Goal: Task Accomplishment & Management: Use online tool/utility

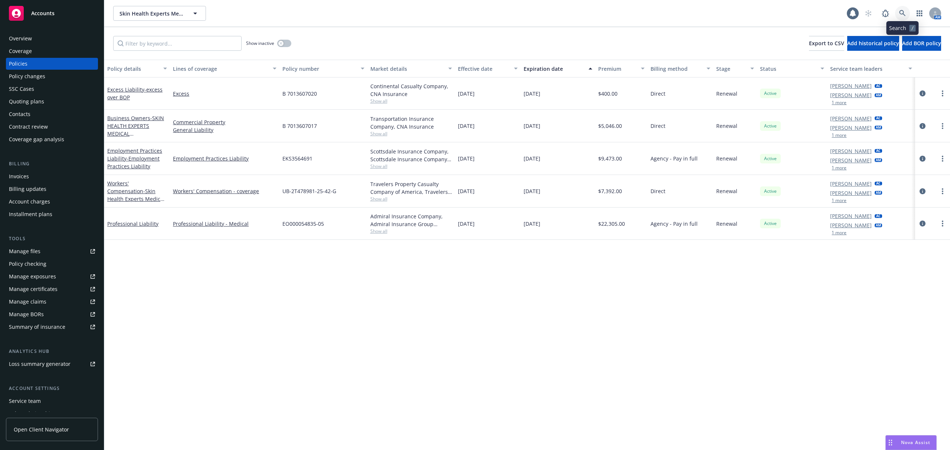
click at [900, 7] on link at bounding box center [902, 13] width 15 height 15
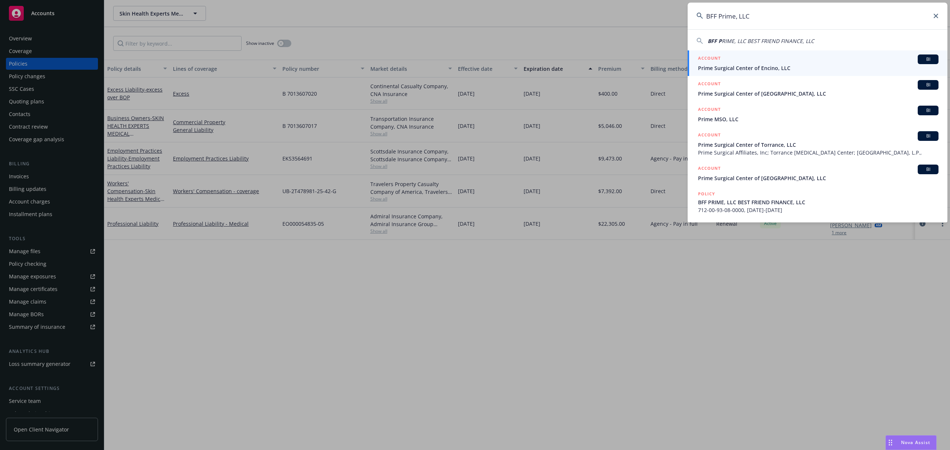
type input "BFF Prime, LLC"
click at [777, 15] on input "BFF Prime, LLC" at bounding box center [818, 16] width 260 height 27
drag, startPoint x: 777, startPoint y: 15, endPoint x: 684, endPoint y: 12, distance: 93.6
click at [684, 12] on div "BFF Prime, LLC BFF P RIME, LLC BEST FRIEND FINANCE, LLC ACCOUNT BI Prime Surgic…" at bounding box center [475, 225] width 950 height 450
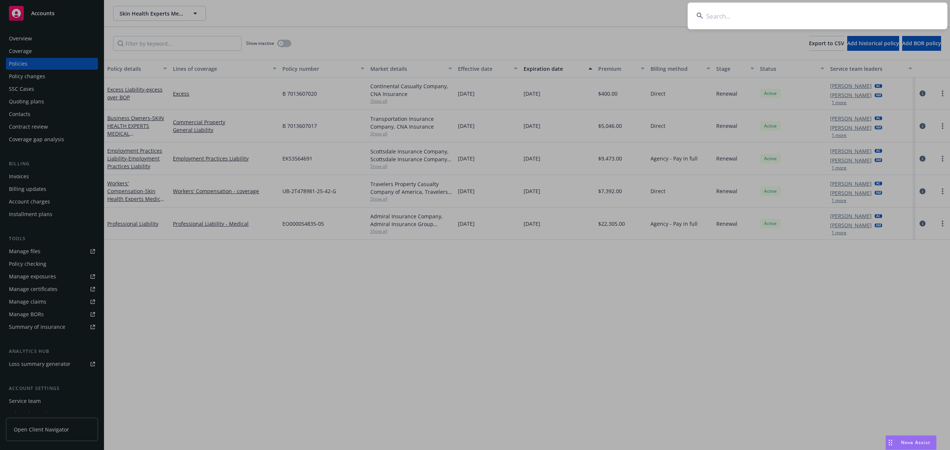
paste input "UC25367866"
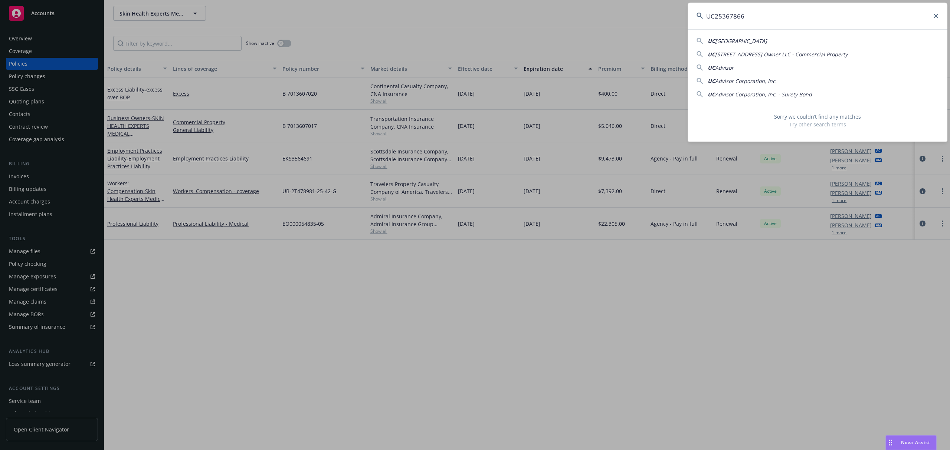
click at [766, 19] on input "UC25367866" at bounding box center [818, 16] width 260 height 27
drag, startPoint x: 761, startPoint y: 18, endPoint x: 655, endPoint y: 25, distance: 106.4
click at [655, 25] on div "UC25367866 UC 77 N - Vacant Building UC 77 N 4th Street Owner LLC - Commercial …" at bounding box center [475, 225] width 950 height 450
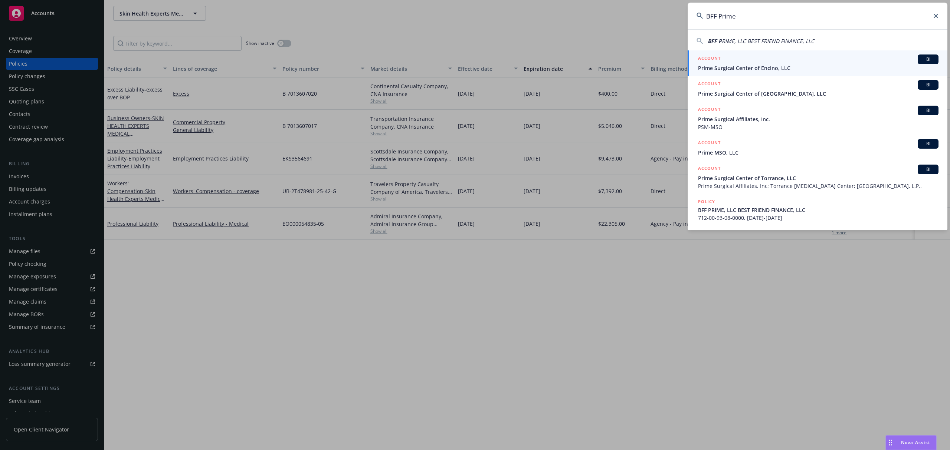
click at [740, 40] on span "RIME, LLC BEST FRIEND FINANCE, LLC" at bounding box center [768, 40] width 92 height 7
type input "BFF PRIME, LLC BEST FRIEND FINANCE, LLC"
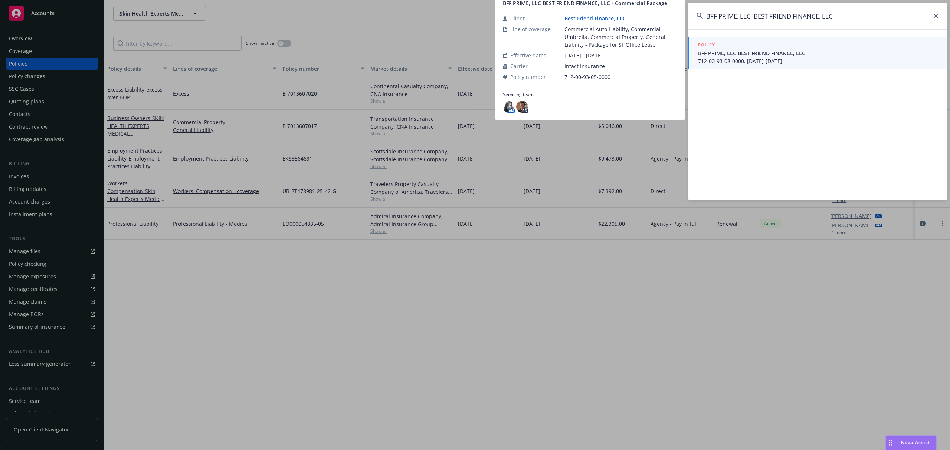
click at [733, 57] on span "712-00-93-08-0000, 08/16/2023-08/16/2024" at bounding box center [818, 61] width 240 height 8
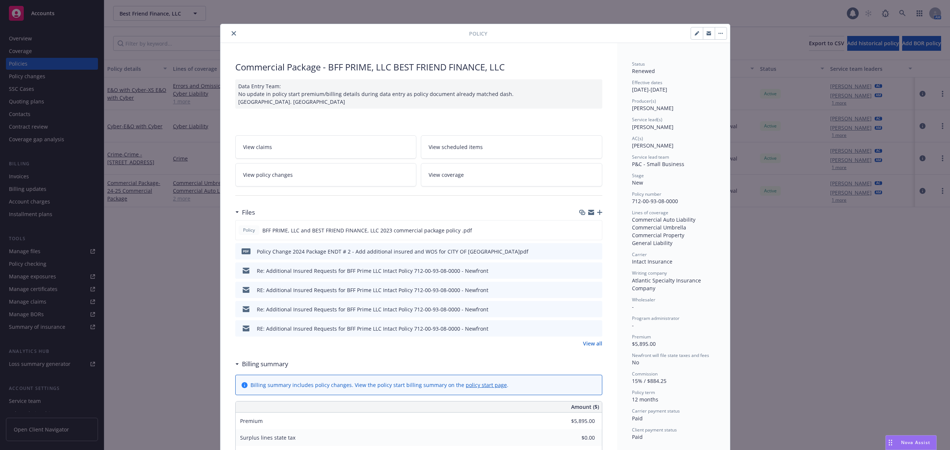
click at [232, 33] on icon "close" at bounding box center [234, 33] width 4 height 4
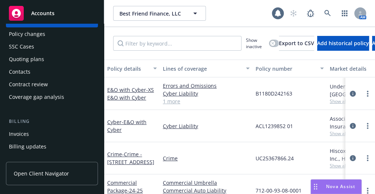
scroll to position [148, 0]
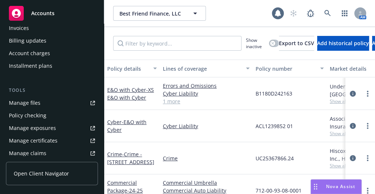
click at [41, 105] on link "Manage files" at bounding box center [52, 103] width 92 height 12
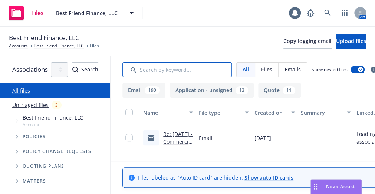
click at [183, 73] on input "Search by keyword..." at bounding box center [176, 69] width 109 height 15
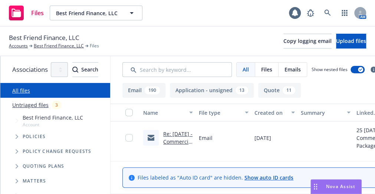
click at [16, 136] on icon "Tree Example" at bounding box center [17, 137] width 3 height 4
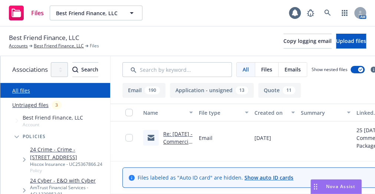
click at [59, 149] on link "24 Crime - Crime - 531 Commercial St San Francisco" at bounding box center [68, 154] width 77 height 16
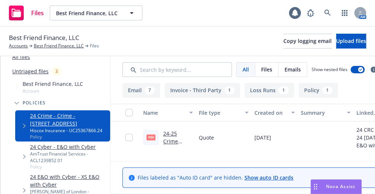
scroll to position [49, 0]
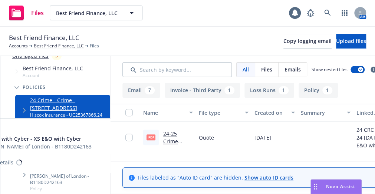
click at [76, 158] on link "24 E&O with Cyber - XS E&O with Cyber" at bounding box center [68, 166] width 77 height 16
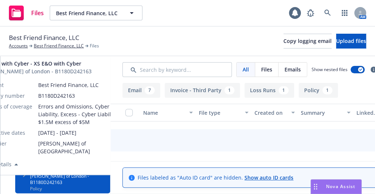
scroll to position [131, 0]
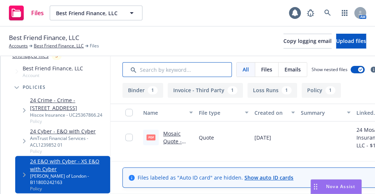
click at [199, 74] on input "Search by keyword..." at bounding box center [176, 69] width 109 height 15
type input "Crime"
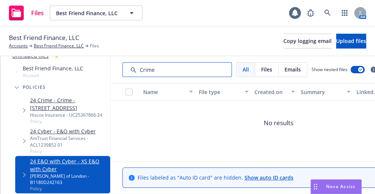
scroll to position [0, 0]
drag, startPoint x: 220, startPoint y: 72, endPoint x: 140, endPoint y: 72, distance: 80.9
click at [140, 72] on div "Associations All years 2027 2026 2025 2024 2023 2022 2021 2020 2019 2018 2017 2…" at bounding box center [187, 125] width 375 height 138
type input "]"
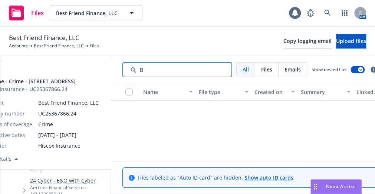
type input "B"
click at [40, 150] on link "24 Crime - Crime - 531 Commercial St San Francisco" at bounding box center [68, 154] width 77 height 16
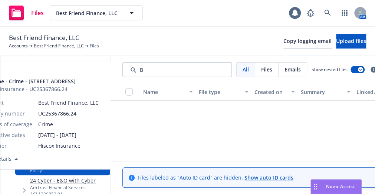
click at [37, 155] on link "24 Crime - Crime - 531 Commercial St San Francisco" at bounding box center [68, 154] width 77 height 16
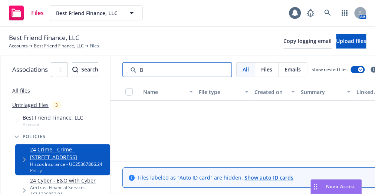
click at [199, 74] on input "Search by keyword..." at bounding box center [176, 69] width 109 height 15
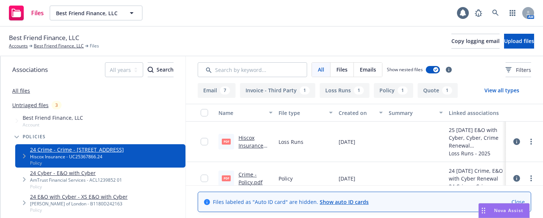
click at [43, 42] on span "Best Friend Finance, LLC" at bounding box center [44, 38] width 71 height 10
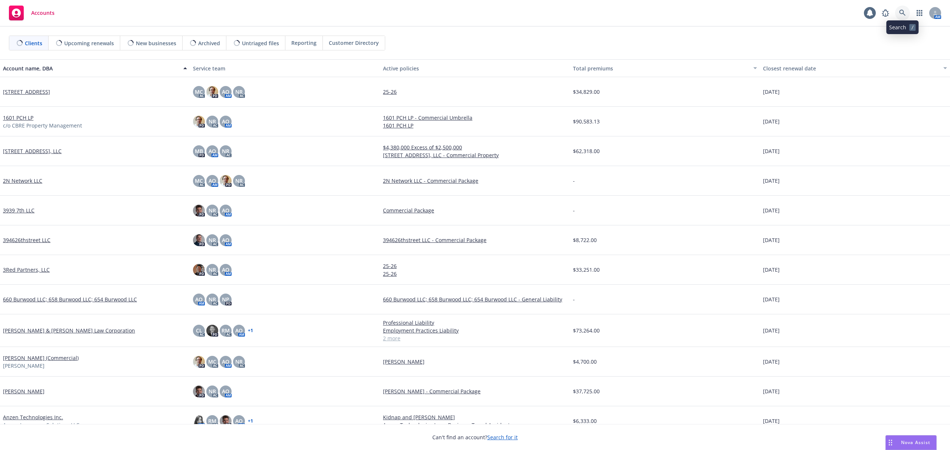
click at [903, 13] on icon at bounding box center [902, 13] width 6 height 6
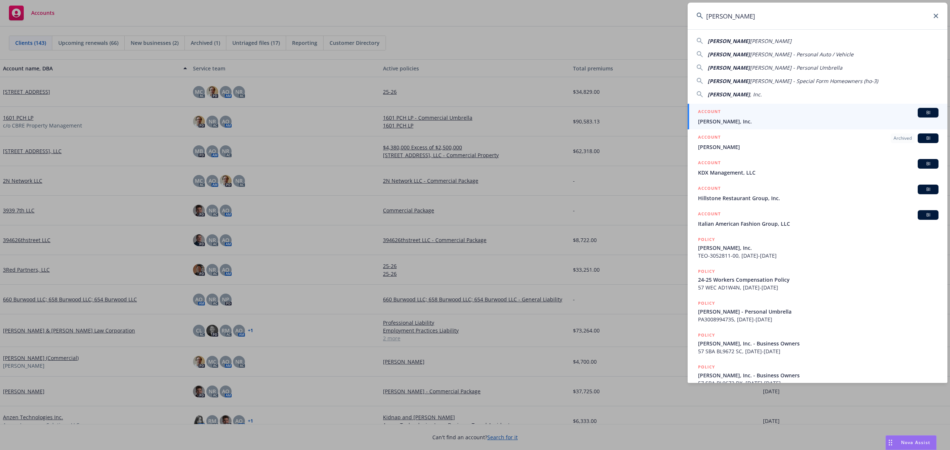
type input "Ashby"
click at [797, 118] on span "Ashby, Inc." at bounding box center [818, 122] width 240 height 8
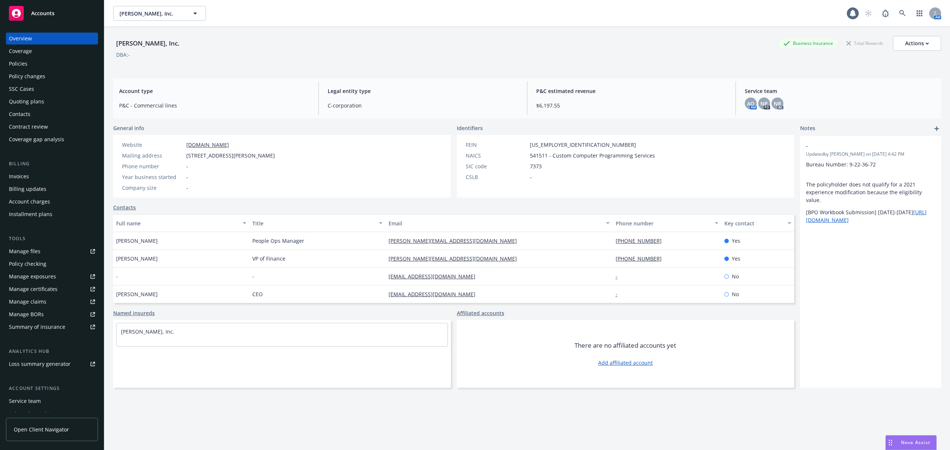
click at [910, 443] on span "Nova Assist" at bounding box center [915, 443] width 29 height 6
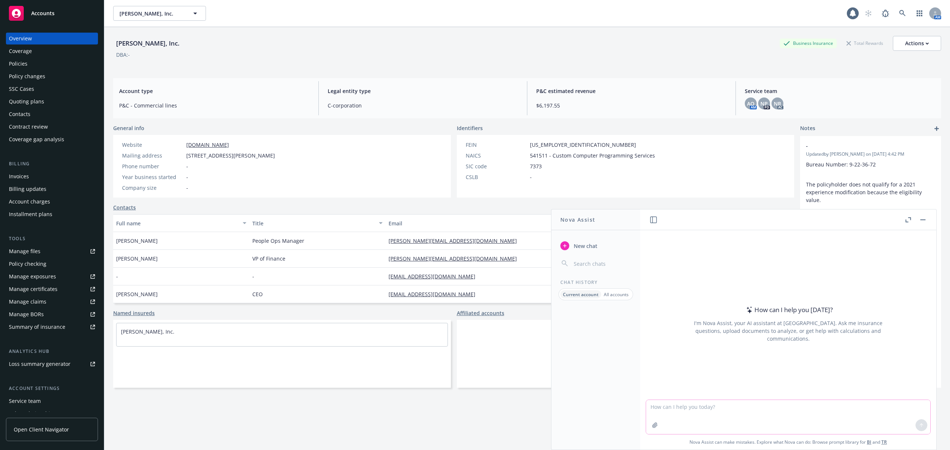
click at [805, 413] on textarea at bounding box center [788, 417] width 284 height 34
paste textarea "PII records,"
type textarea "Nova - what is PII records, in commercial insurance"
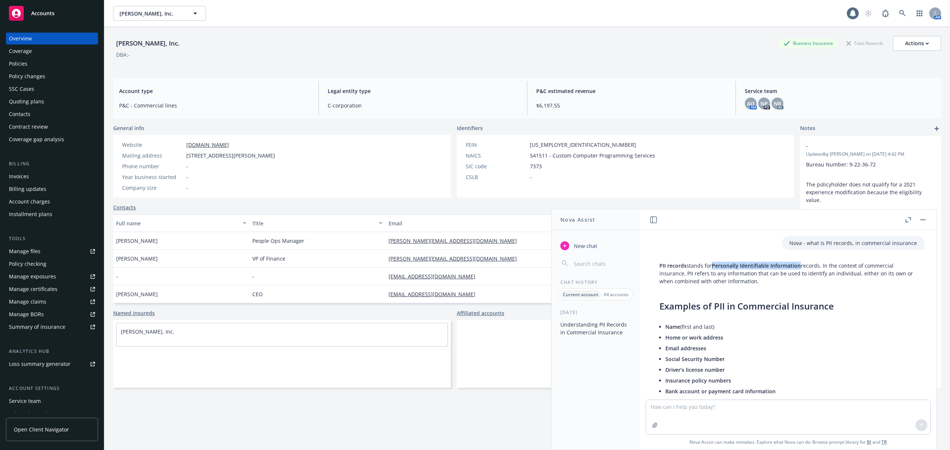
drag, startPoint x: 799, startPoint y: 265, endPoint x: 713, endPoint y: 269, distance: 86.2
click at [713, 269] on span "Personally Identifiable Information" at bounding box center [756, 265] width 89 height 7
copy span "Personally Identifiable Information"
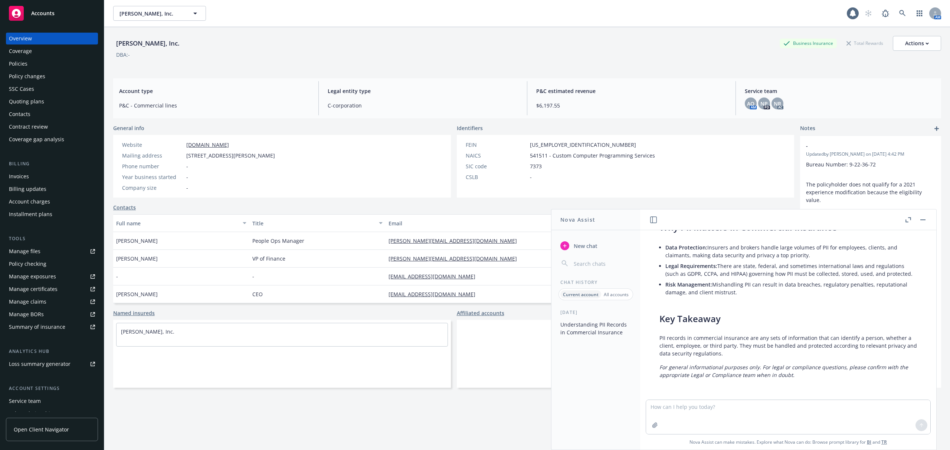
scroll to position [220, 0]
click at [732, 403] on textarea at bounding box center [788, 417] width 284 height 34
paste textarea "I'm working on the proposal for Ashby, Inc, and I had a quick question. The bin…"
type textarea "I'm working on the proposal for Ashby, Inc, and I had a quick question. The bin…"
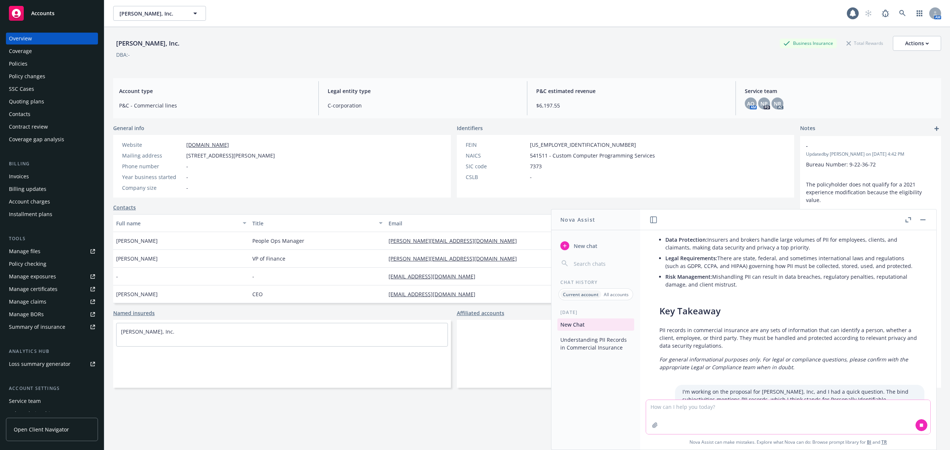
scroll to position [278, 0]
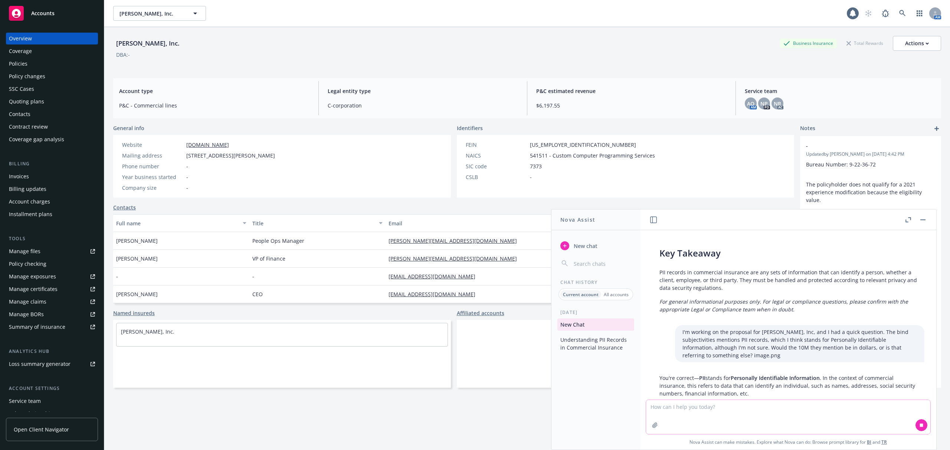
click at [703, 410] on textarea at bounding box center [788, 417] width 284 height 34
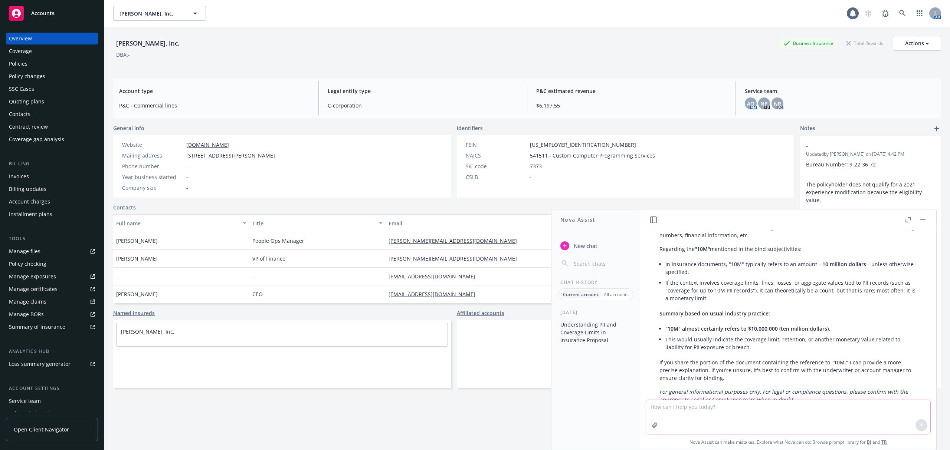
scroll to position [419, 0]
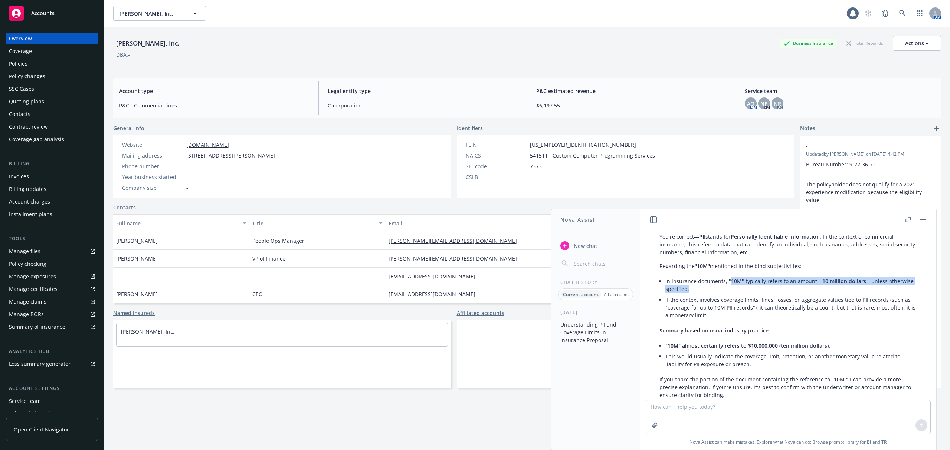
drag, startPoint x: 688, startPoint y: 297, endPoint x: 730, endPoint y: 293, distance: 41.8
click at [730, 293] on li "In insurance documents, "10M" typically refers to an amount— 10 million dollars…" at bounding box center [791, 285] width 252 height 19
click at [776, 317] on li "If the context involves coverage limits, fines, losses, or aggregate values tie…" at bounding box center [791, 308] width 252 height 26
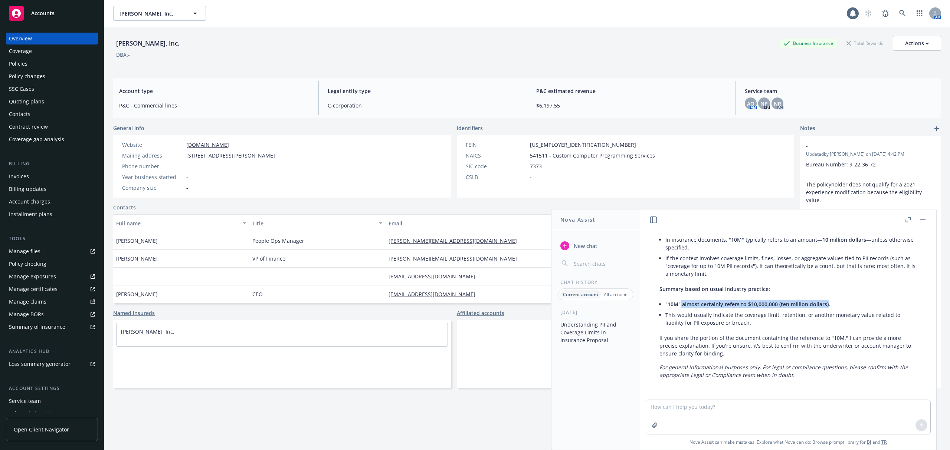
drag, startPoint x: 815, startPoint y: 302, endPoint x: 681, endPoint y: 303, distance: 134.3
click at [681, 303] on span ""10M" almost certainly refers to $10,000,000 (ten million dollars)." at bounding box center [747, 304] width 165 height 7
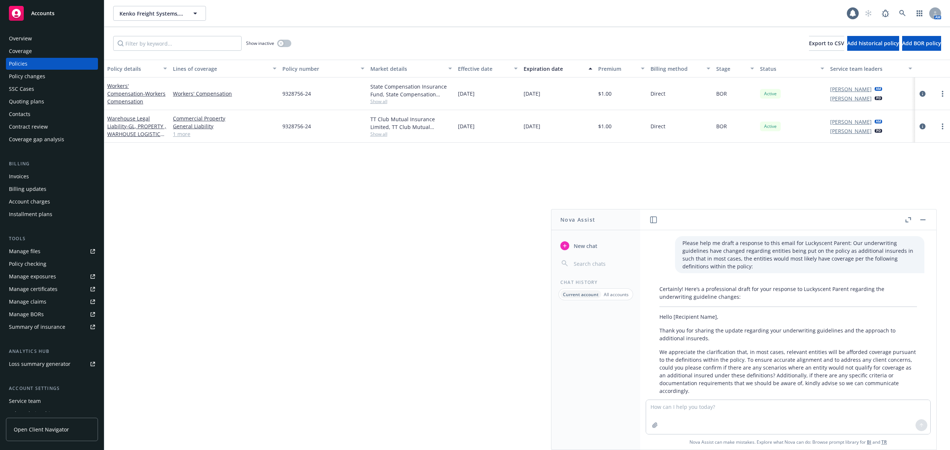
scroll to position [67, 0]
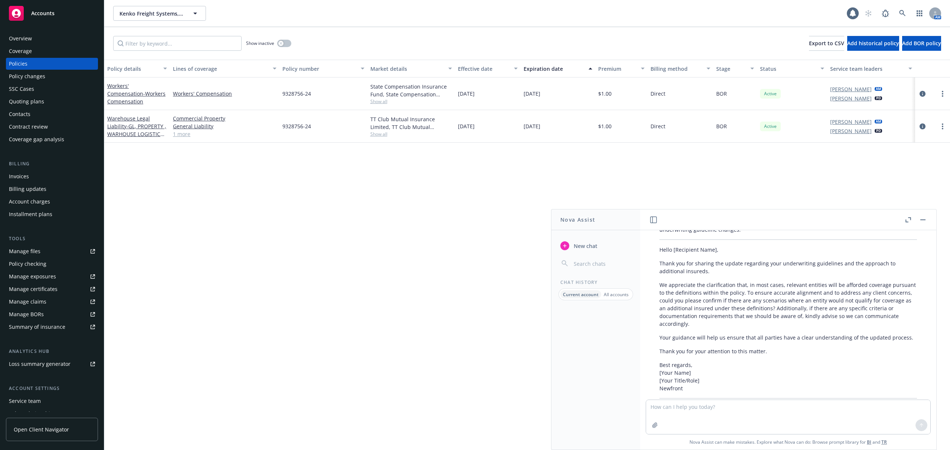
click at [249, 242] on div "Policy details Lines of coverage Policy number Market details Effective date Ex…" at bounding box center [527, 255] width 846 height 391
click at [40, 103] on div "Quoting plans" at bounding box center [26, 102] width 35 height 12
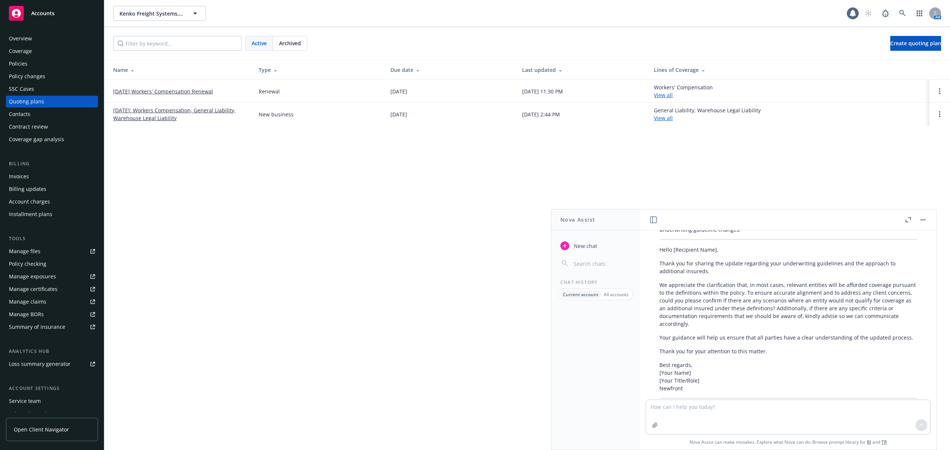
click at [151, 117] on link "09/28/2025: Workers Compensation, General Liability, Warehouse Legal Liability" at bounding box center [180, 115] width 134 height 16
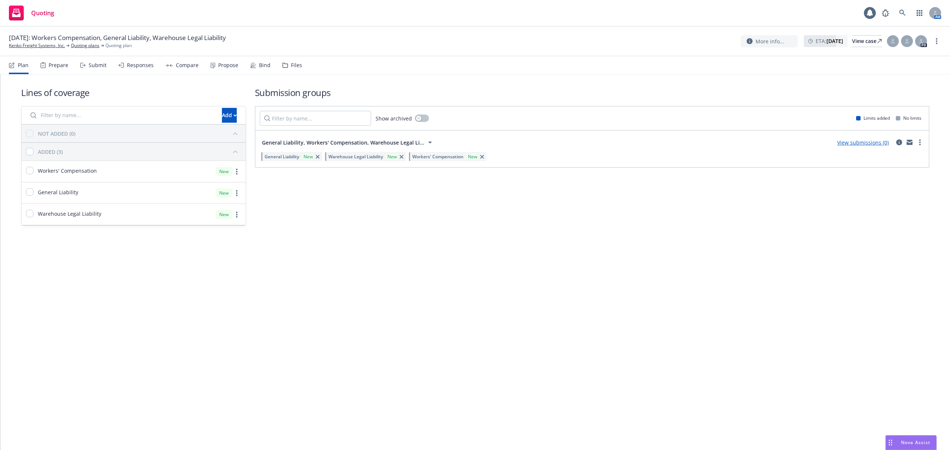
click at [219, 62] on div "Propose" at bounding box center [228, 65] width 20 height 6
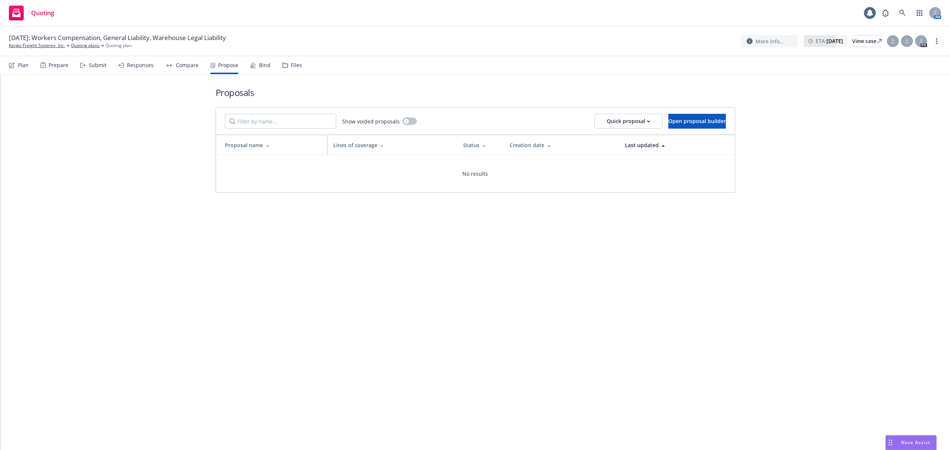
click at [183, 63] on div "Compare" at bounding box center [187, 65] width 23 height 6
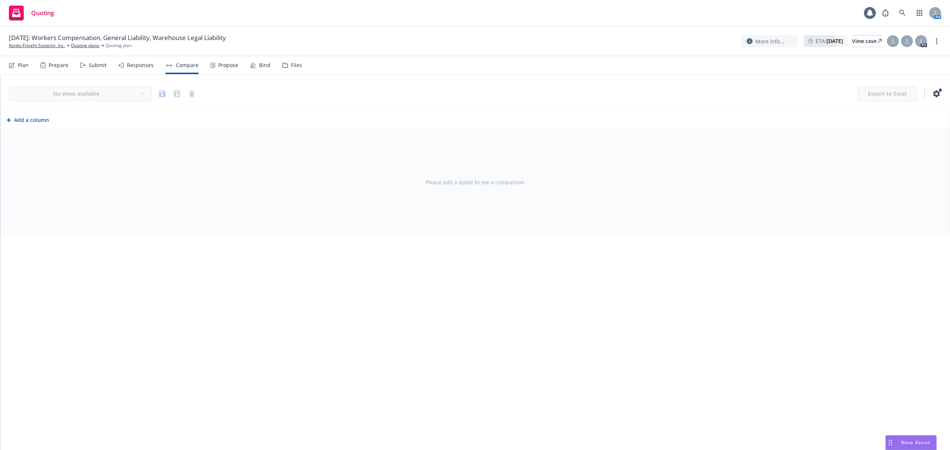
click at [152, 67] on div "Plan Prepare Submit Responses Compare Propose Bind Files" at bounding box center [155, 65] width 293 height 18
click at [140, 66] on div "Responses" at bounding box center [140, 65] width 27 height 6
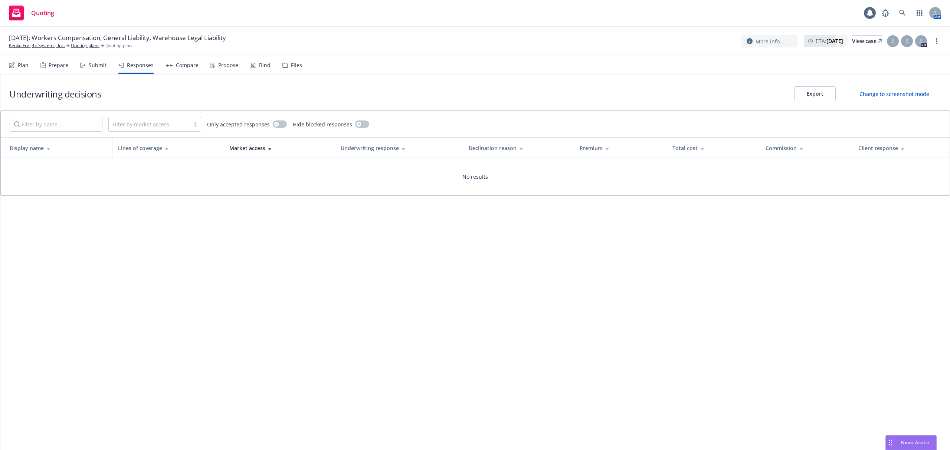
click at [22, 68] on div "Plan" at bounding box center [23, 65] width 11 height 6
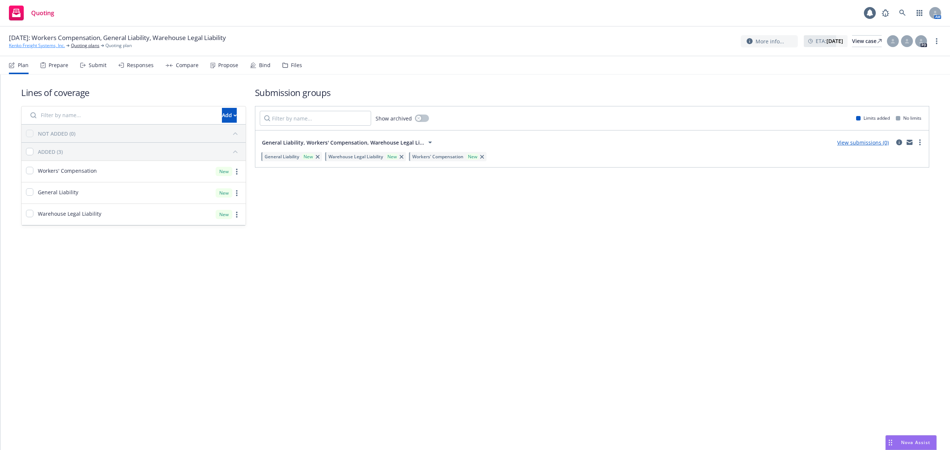
click at [45, 46] on link "Kenko Freight Systems, Inc." at bounding box center [37, 45] width 56 height 7
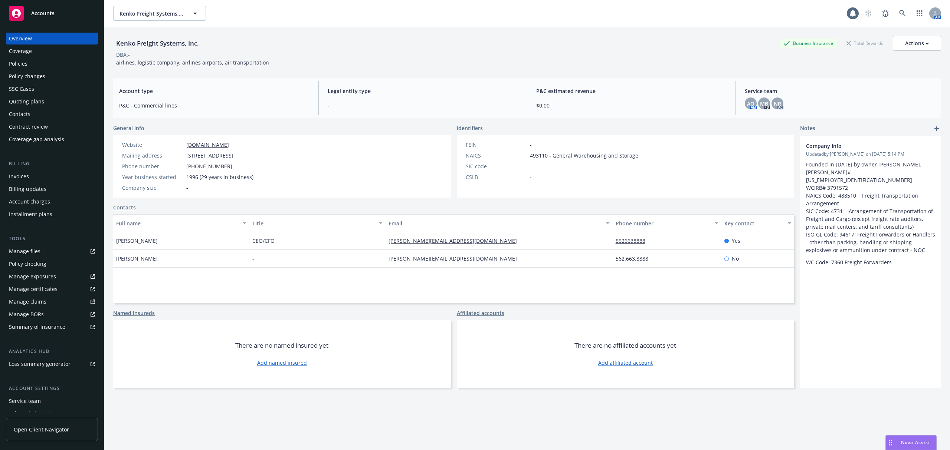
click at [49, 59] on div "Policies" at bounding box center [52, 64] width 86 height 12
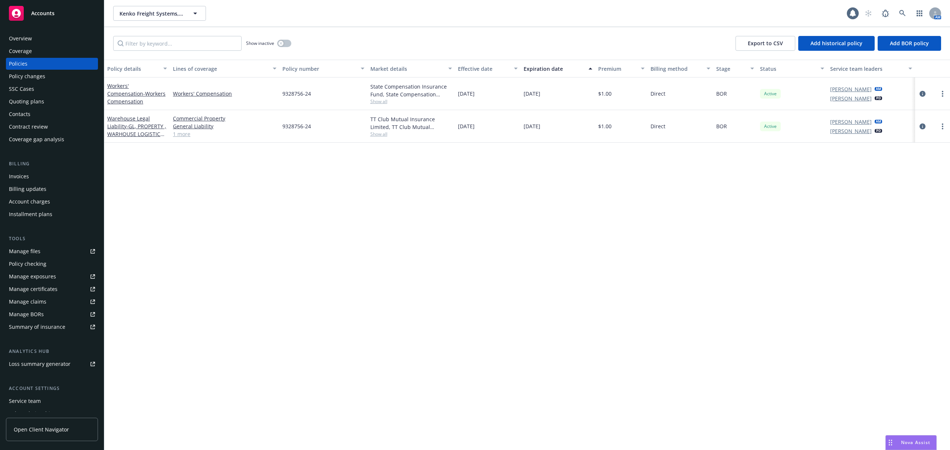
click at [378, 101] on span "Show all" at bounding box center [411, 101] width 82 height 6
click at [221, 211] on div "Policy details Lines of coverage Policy number Market details Effective date Ex…" at bounding box center [527, 255] width 846 height 391
click at [377, 103] on span "Show all" at bounding box center [411, 101] width 82 height 6
click at [340, 92] on div "9328756-24" at bounding box center [323, 94] width 88 height 33
click at [126, 85] on link "Workers' Compensation - Workers Compensation" at bounding box center [136, 93] width 58 height 23
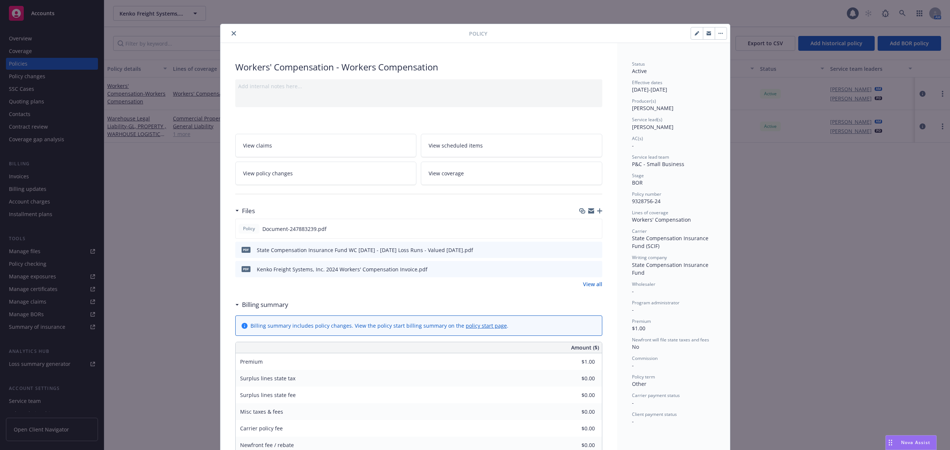
click at [232, 33] on icon "close" at bounding box center [234, 33] width 4 height 4
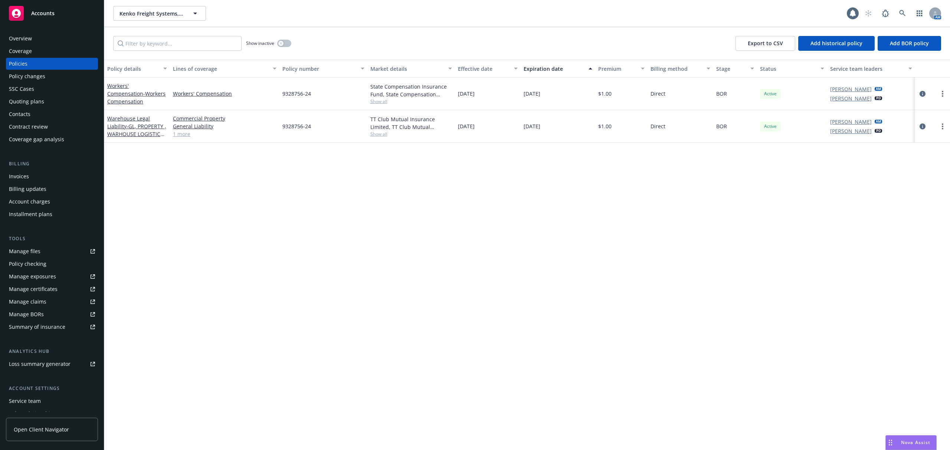
click at [39, 45] on div "Coverage" at bounding box center [52, 51] width 86 height 12
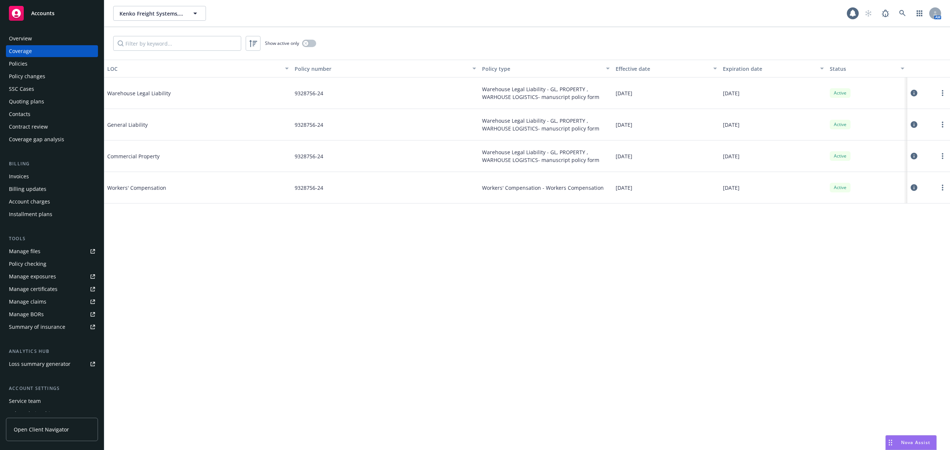
click at [41, 40] on div "Overview" at bounding box center [52, 39] width 86 height 12
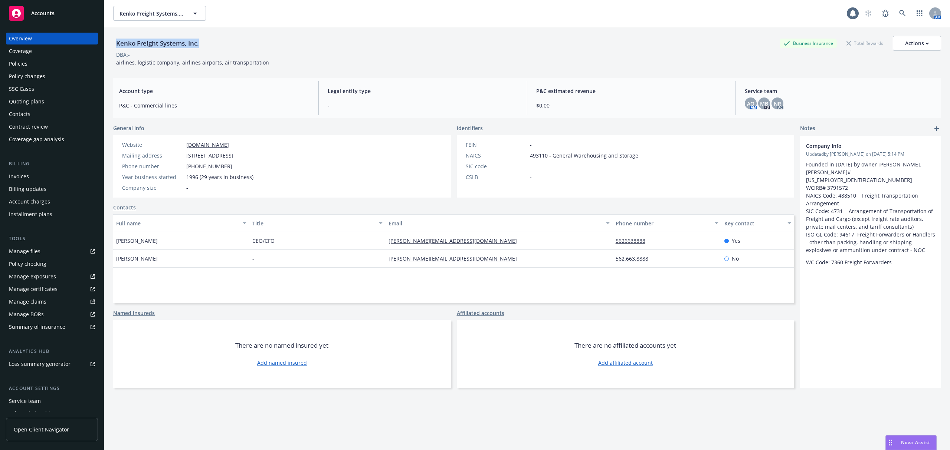
drag, startPoint x: 214, startPoint y: 45, endPoint x: 116, endPoint y: 45, distance: 98.0
click at [116, 45] on div "Kenko Freight Systems, Inc. Business Insurance Total Rewards Actions" at bounding box center [527, 43] width 828 height 15
copy div "Kenko Freight Systems, Inc."
click at [69, 97] on div "Quoting plans" at bounding box center [52, 102] width 86 height 12
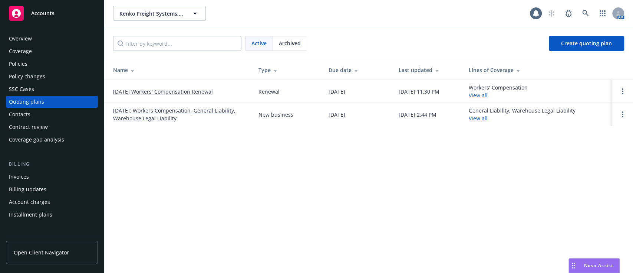
click at [180, 64] on th "Name" at bounding box center [178, 70] width 148 height 20
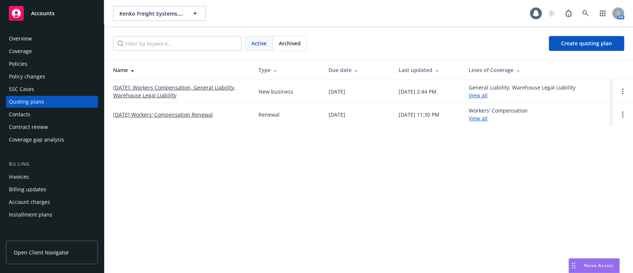
click at [163, 94] on link "[DATE]: Workers Compensation, General Liability, Warehouse Legal Liability" at bounding box center [180, 91] width 134 height 16
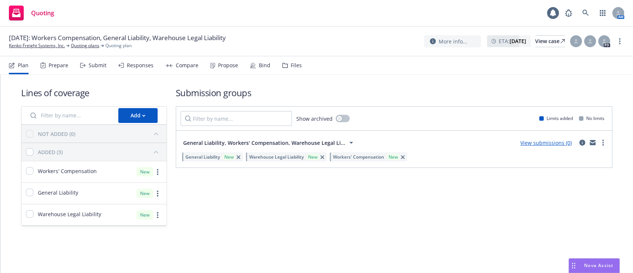
click at [51, 60] on div "Prepare" at bounding box center [54, 65] width 28 height 18
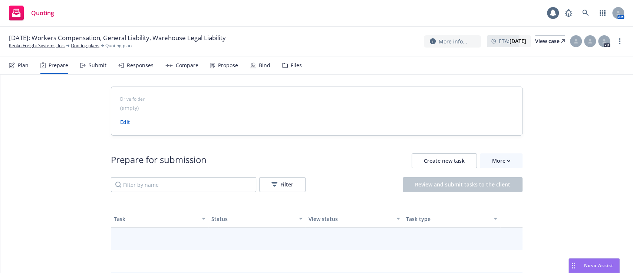
click at [92, 63] on div "Submit" at bounding box center [98, 65] width 18 height 6
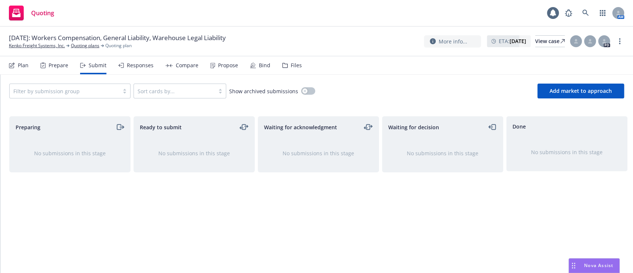
click at [136, 70] on div "Responses" at bounding box center [135, 65] width 35 height 18
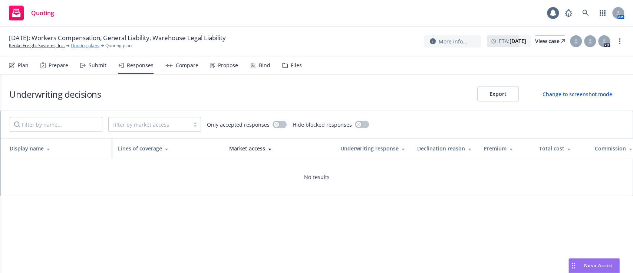
click at [83, 44] on link "Quoting plans" at bounding box center [85, 45] width 29 height 7
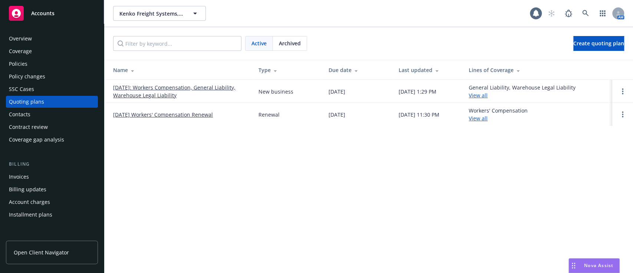
click at [131, 86] on link "[DATE]: Workers Compensation, General Liability, Warehouse Legal Liability" at bounding box center [180, 91] width 134 height 16
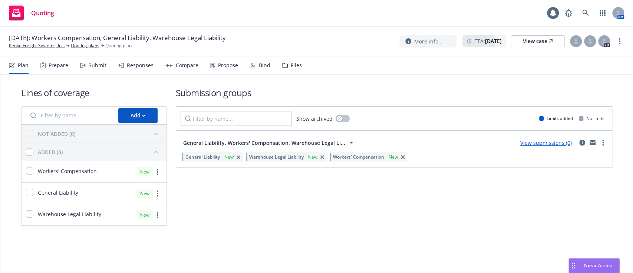
click at [90, 63] on div "Submit" at bounding box center [98, 65] width 18 height 6
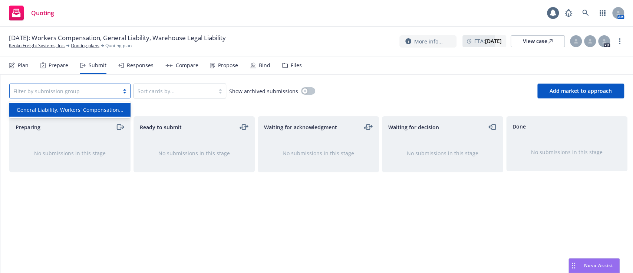
click at [82, 88] on div at bounding box center [64, 90] width 102 height 9
click at [79, 106] on span "General Liability, Workers' Compensation..." at bounding box center [70, 110] width 107 height 8
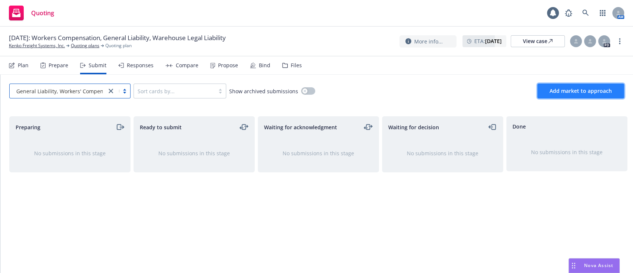
click at [556, 91] on span "Add market to approach" at bounding box center [581, 90] width 62 height 7
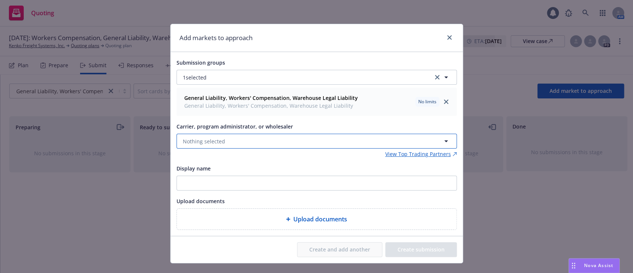
click at [248, 143] on button "Nothing selected" at bounding box center [317, 141] width 281 height 15
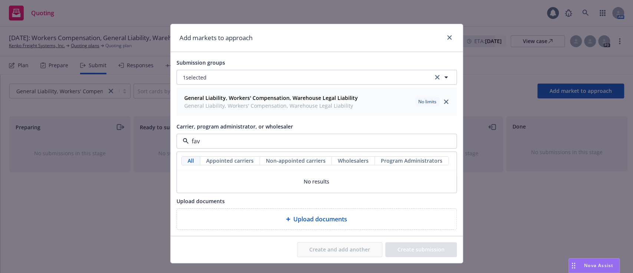
type input "fa"
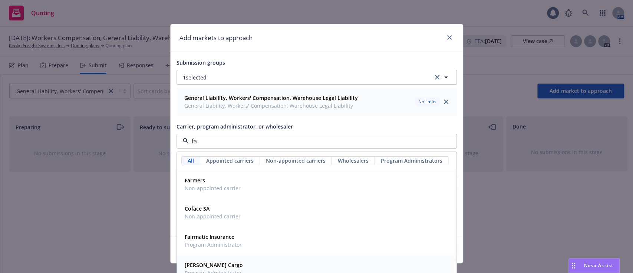
click at [218, 267] on span "Falvey Cargo" at bounding box center [214, 265] width 58 height 8
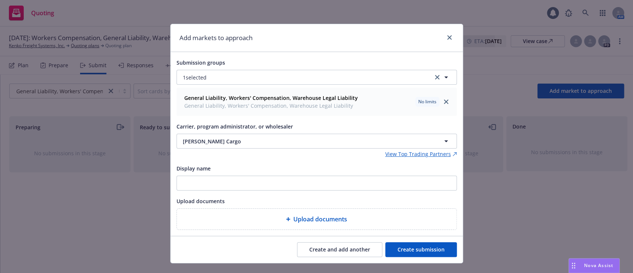
click at [400, 248] on button "Create submission" at bounding box center [422, 249] width 72 height 15
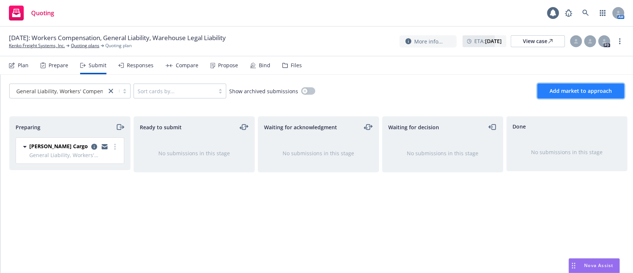
click at [561, 88] on span "Add market to approach" at bounding box center [581, 90] width 62 height 7
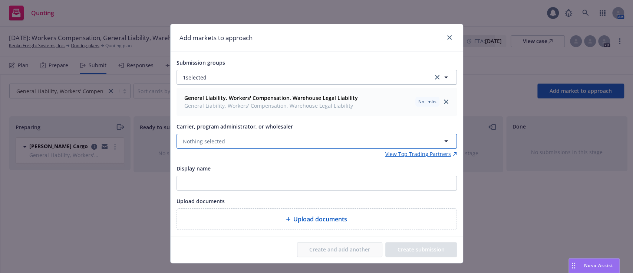
click at [258, 143] on button "Nothing selected" at bounding box center [317, 141] width 281 height 15
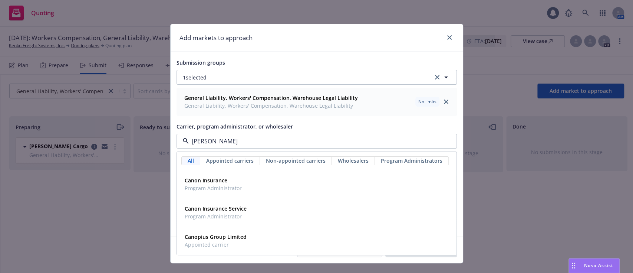
type input "canop"
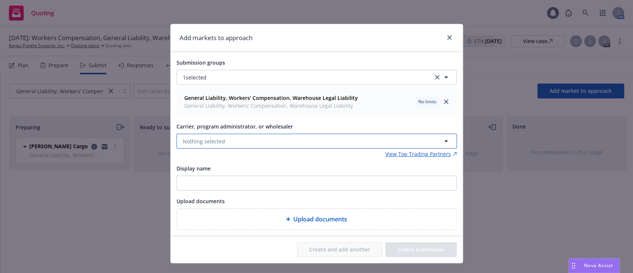
click at [403, 138] on button "Nothing selected" at bounding box center [317, 141] width 281 height 15
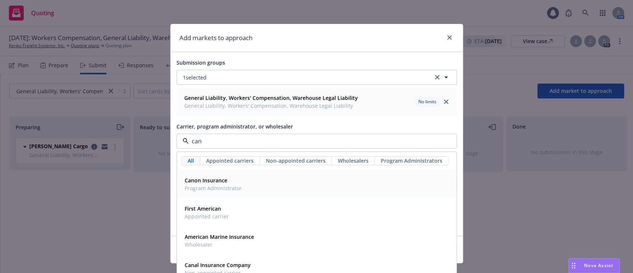
type input "can"
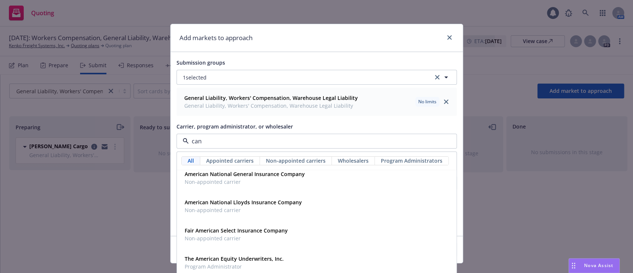
scroll to position [496, 0]
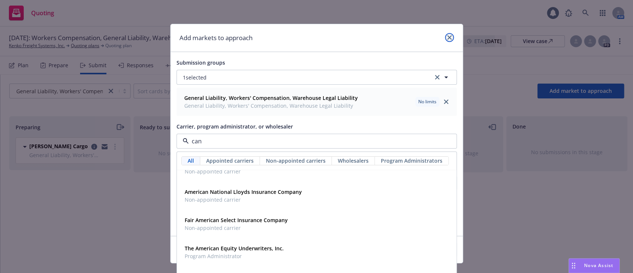
click at [448, 39] on icon "close" at bounding box center [450, 37] width 4 height 4
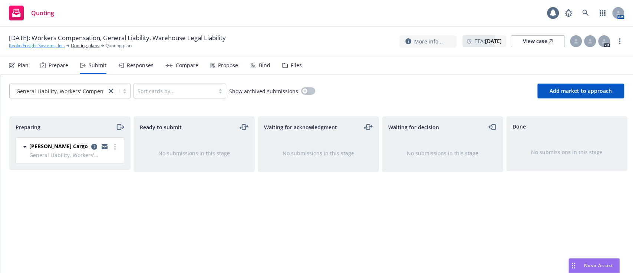
click at [31, 45] on link "Kenko Freight Systems, Inc." at bounding box center [37, 45] width 56 height 7
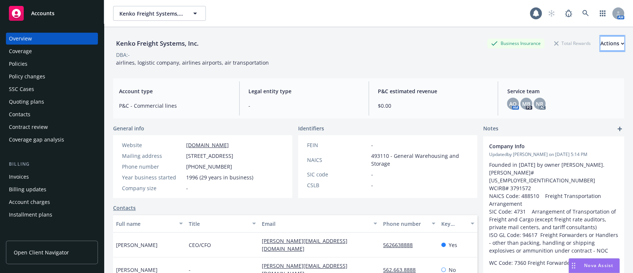
click at [601, 41] on div "Actions" at bounding box center [613, 43] width 24 height 14
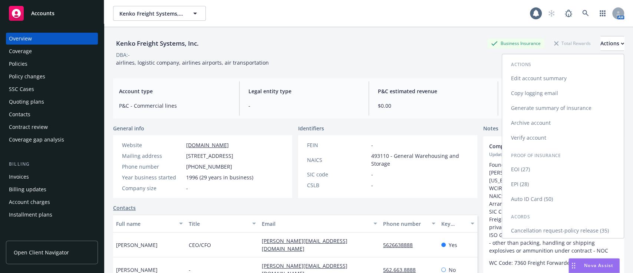
click at [554, 92] on link "Copy logging email" at bounding box center [563, 93] width 122 height 15
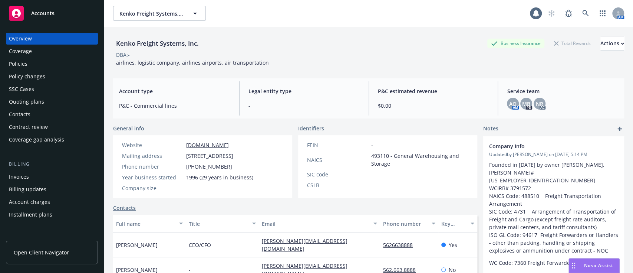
click at [68, 102] on div "Quoting plans" at bounding box center [52, 102] width 86 height 12
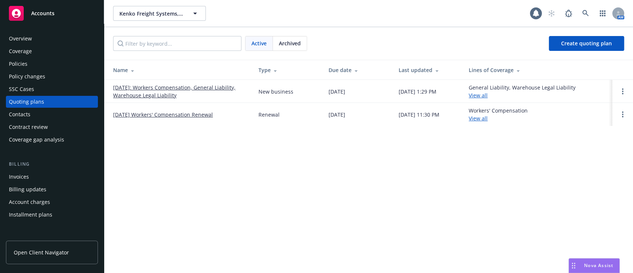
click at [201, 83] on link "[DATE]: Workers Compensation, General Liability, Warehouse Legal Liability" at bounding box center [180, 91] width 134 height 16
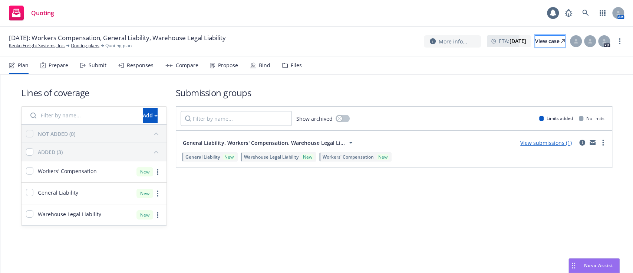
click at [535, 39] on link "View case" at bounding box center [550, 41] width 30 height 12
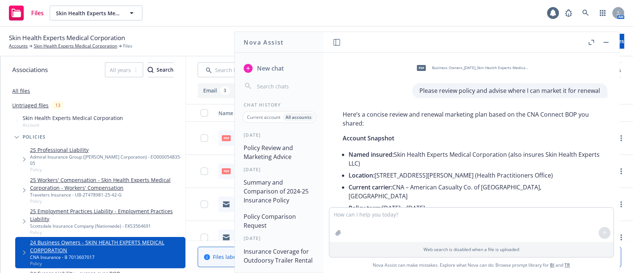
scroll to position [707, 0]
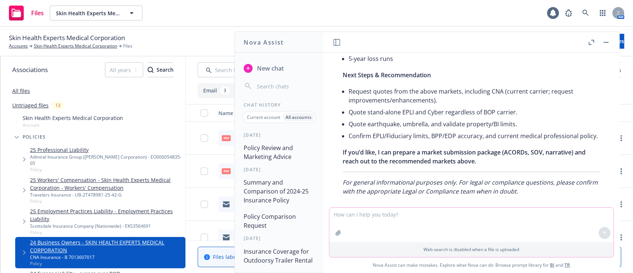
click at [467, 219] on textarea at bounding box center [472, 224] width 284 height 34
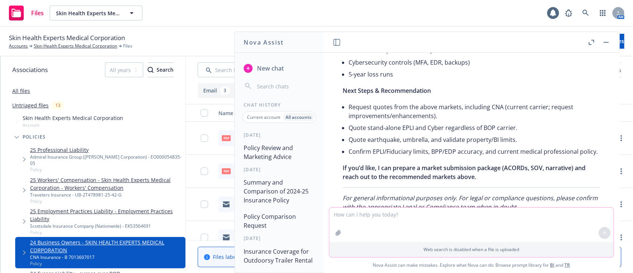
scroll to position [673, 0]
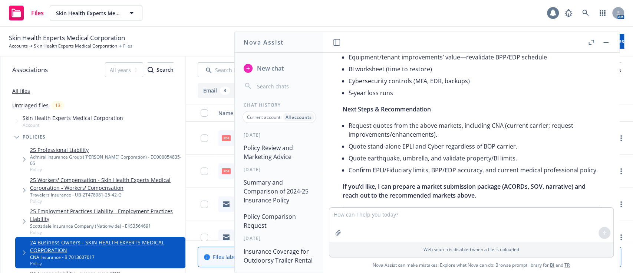
click at [552, 7] on div at bounding box center [553, 13] width 12 height 12
click at [263, 200] on button "Summary and Comparison of 2024-25 Insurance Policy" at bounding box center [279, 191] width 77 height 31
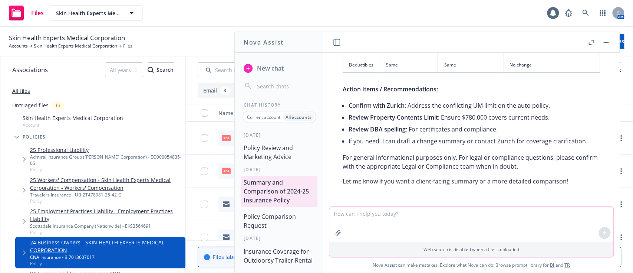
scroll to position [1561, 0]
click at [547, 12] on div at bounding box center [553, 13] width 12 height 12
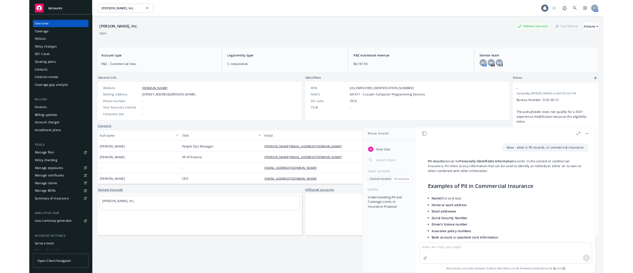
scroll to position [469, 0]
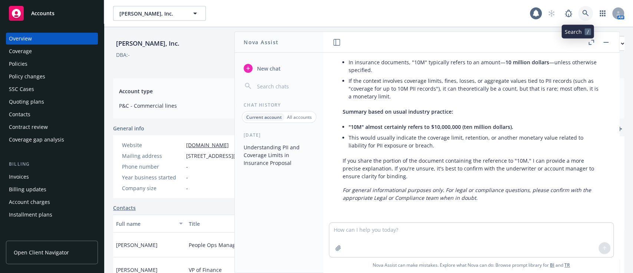
click at [583, 16] on icon at bounding box center [586, 13] width 6 height 6
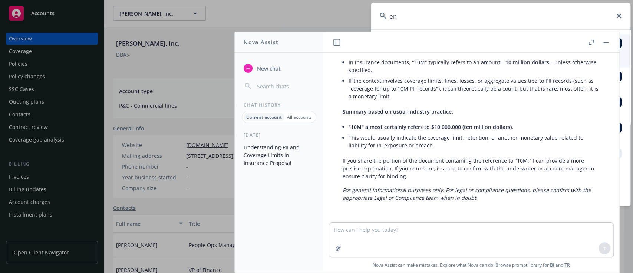
type input "e"
type input "Encontro North Park LLC"
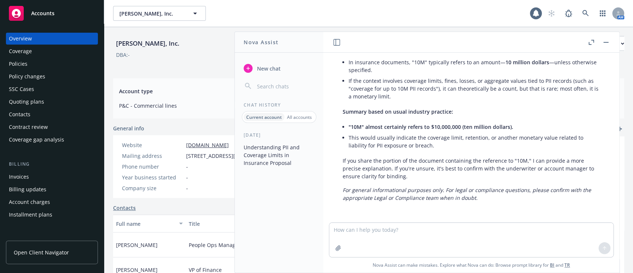
click at [606, 42] on rect "button" at bounding box center [606, 42] width 5 height 1
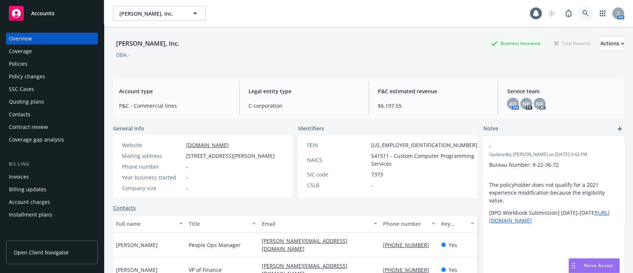
click at [579, 9] on link at bounding box center [586, 13] width 15 height 15
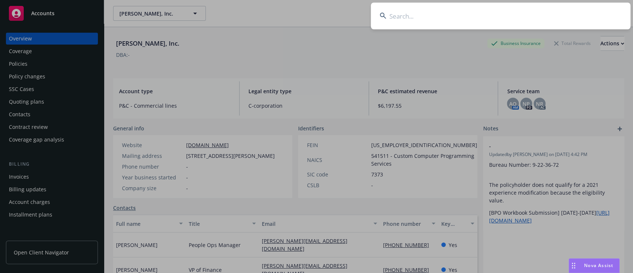
click at [558, 21] on input at bounding box center [501, 16] width 260 height 27
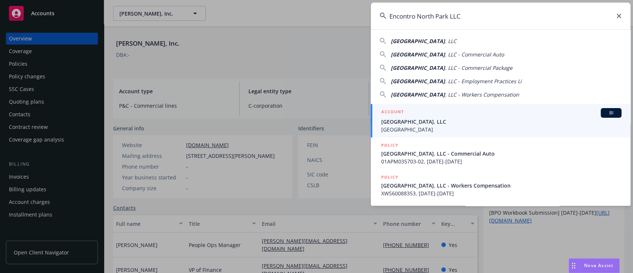
type input "Encontro North Park LLC"
click at [490, 120] on span "Encontro North Park. LLC" at bounding box center [501, 122] width 240 height 8
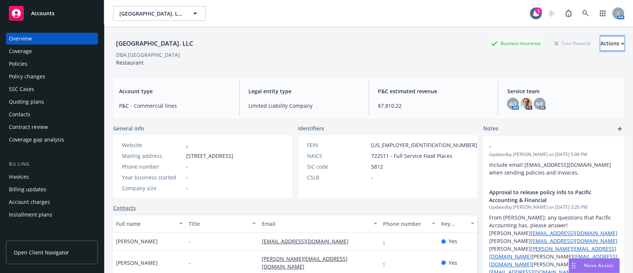
click at [601, 40] on div "Actions" at bounding box center [613, 43] width 24 height 14
click at [517, 97] on link "Copy logging email" at bounding box center [563, 93] width 122 height 15
click at [45, 97] on div "Quoting plans" at bounding box center [52, 102] width 86 height 12
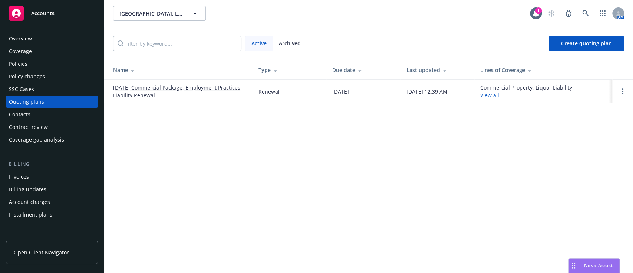
click at [124, 98] on link "09/27/25 Commercial Package, Employment Practices Liability Renewal" at bounding box center [180, 91] width 134 height 16
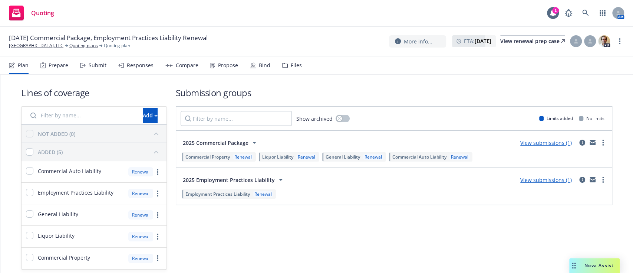
click at [218, 66] on div "Propose" at bounding box center [228, 65] width 20 height 6
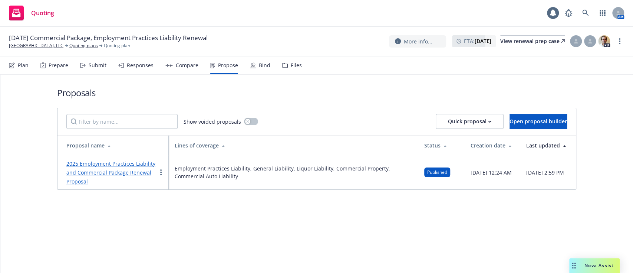
click at [122, 165] on link "2025 Employment Practices Liability and Commercial Package Renewal Proposal" at bounding box center [110, 172] width 89 height 25
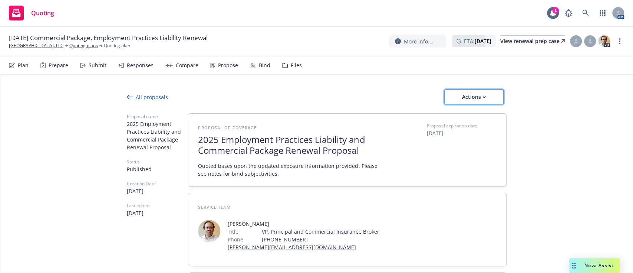
click at [464, 101] on div "Actions" at bounding box center [474, 97] width 35 height 14
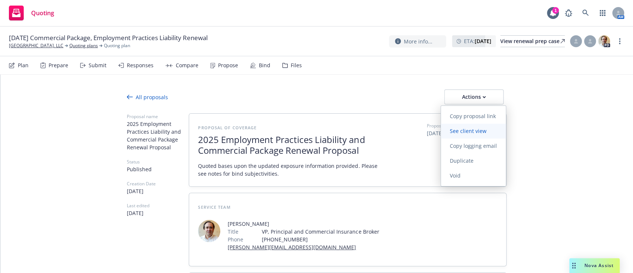
click at [461, 129] on span "See client view" at bounding box center [468, 130] width 55 height 7
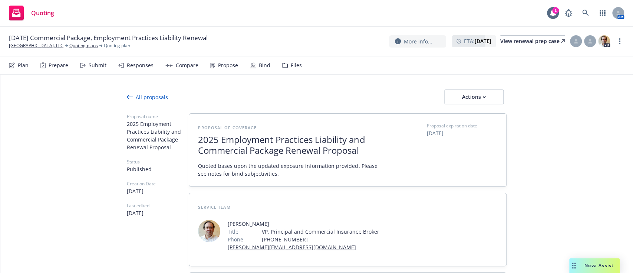
type textarea "x"
click at [39, 46] on link "[GEOGRAPHIC_DATA]. LLC" at bounding box center [36, 45] width 55 height 7
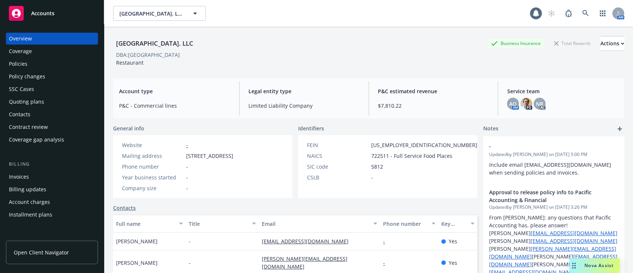
click at [44, 77] on div "Policy changes" at bounding box center [27, 77] width 36 height 12
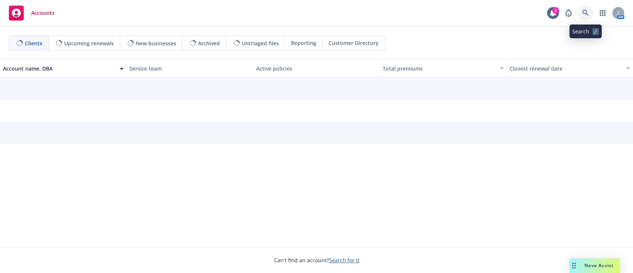
click at [585, 10] on icon at bounding box center [586, 13] width 6 height 6
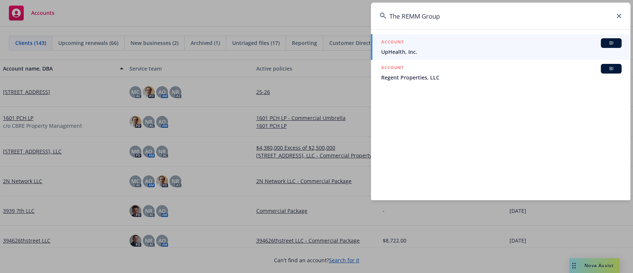
click at [522, 17] on input "The REMM Group" at bounding box center [501, 16] width 260 height 27
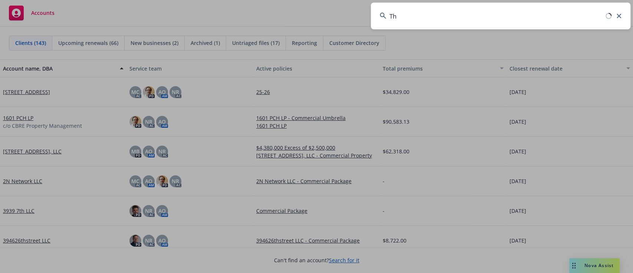
type input "T"
click at [543, 9] on input at bounding box center [501, 16] width 260 height 27
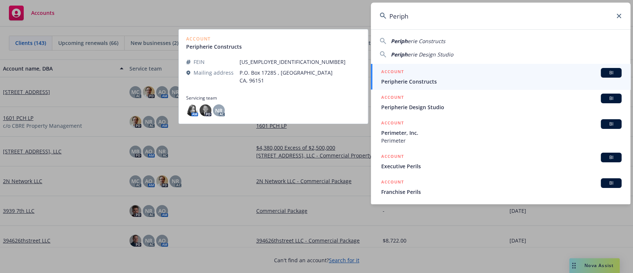
type input "Periph"
click at [487, 81] on span "Peripherie Constructs" at bounding box center [501, 82] width 240 height 8
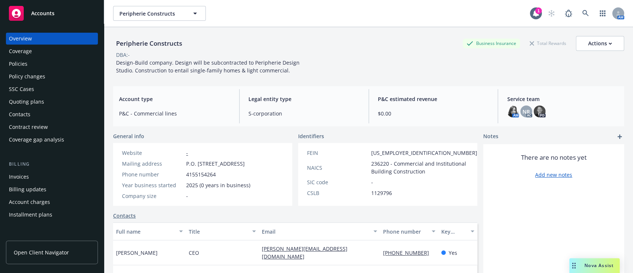
click at [42, 65] on div "Policies" at bounding box center [52, 64] width 86 height 12
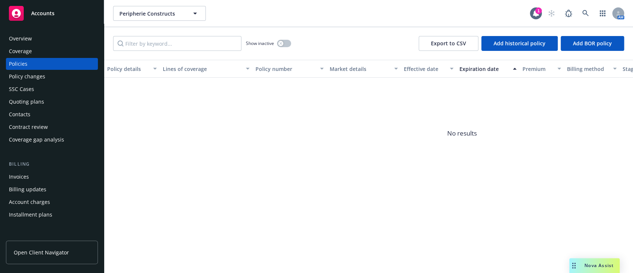
click at [43, 104] on div "Quoting plans" at bounding box center [52, 102] width 86 height 12
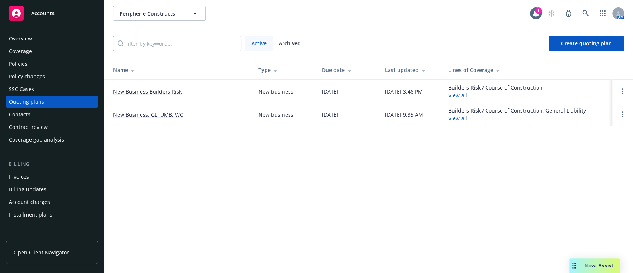
click at [132, 88] on link "New Business Builders Risk" at bounding box center [147, 92] width 69 height 8
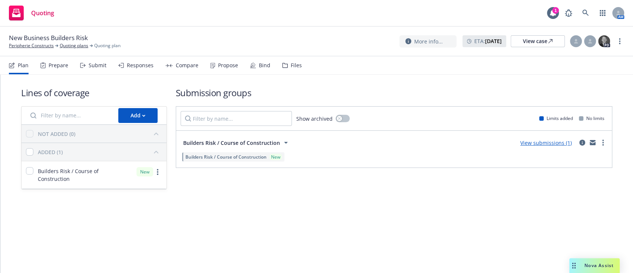
click at [99, 64] on div "Submit" at bounding box center [98, 65] width 18 height 6
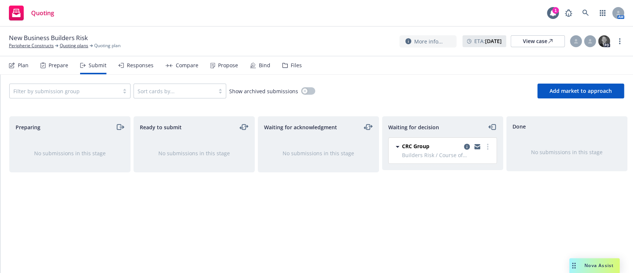
click at [488, 151] on span "Builders Risk / Course of Construction" at bounding box center [447, 155] width 90 height 8
click at [489, 147] on link "more" at bounding box center [488, 146] width 9 height 9
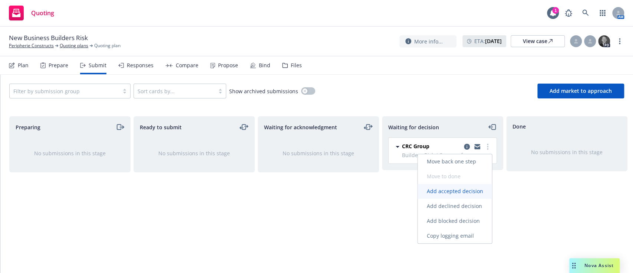
click at [468, 192] on span "Add accepted decision" at bounding box center [455, 190] width 74 height 7
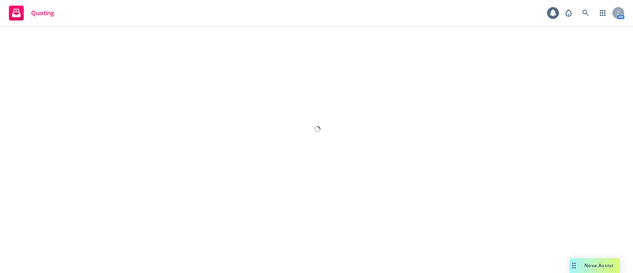
select select "12"
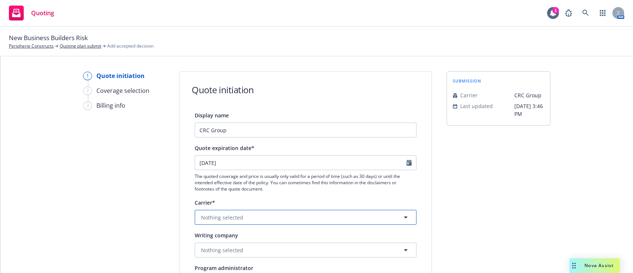
click at [348, 216] on button "Nothing selected" at bounding box center [306, 217] width 222 height 15
click at [272, 216] on button "Nothing selected" at bounding box center [306, 217] width 222 height 15
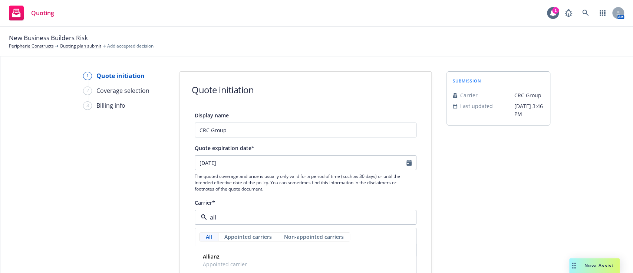
type input "alli"
click at [263, 251] on div "Allianz Appointed carrier" at bounding box center [306, 260] width 212 height 19
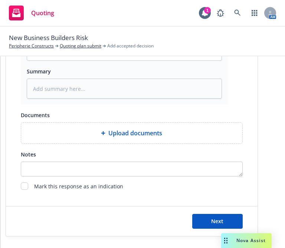
scroll to position [450, 0]
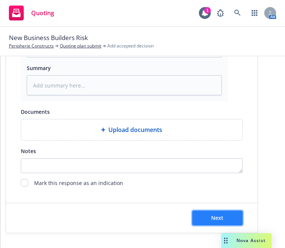
click at [204, 213] on button "Next" at bounding box center [217, 218] width 50 height 15
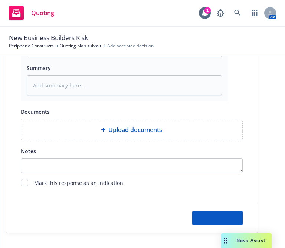
type textarea "x"
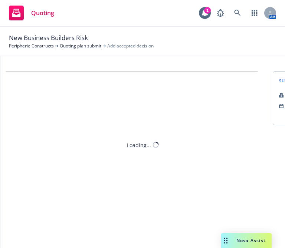
scroll to position [0, 0]
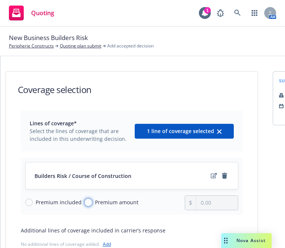
click at [85, 200] on input "Premium amount" at bounding box center [88, 202] width 7 height 7
radio input "true"
click at [211, 203] on input "0.00" at bounding box center [216, 203] width 41 height 14
type input "0.00"
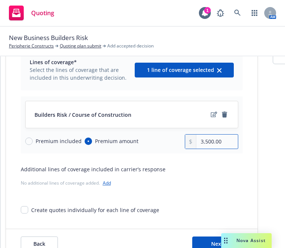
scroll to position [94, 0]
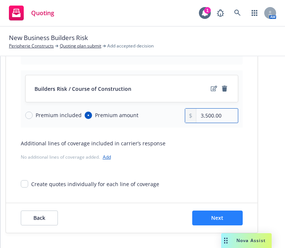
type input "3,500.00"
click at [219, 214] on span "Next" at bounding box center [217, 217] width 12 height 7
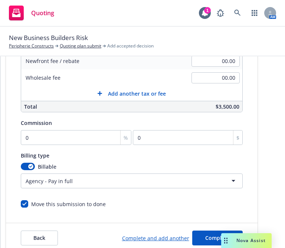
scroll to position [225, 0]
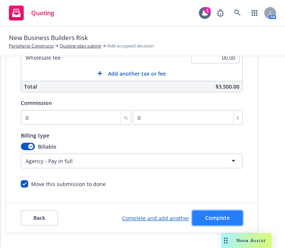
click at [200, 216] on button "Complete" at bounding box center [217, 218] width 50 height 15
click at [200, 216] on div "Quote initiation Coverage selection 3 Billing info Add billing information Surp…" at bounding box center [142, 152] width 285 height 192
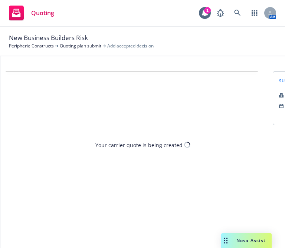
scroll to position [0, 0]
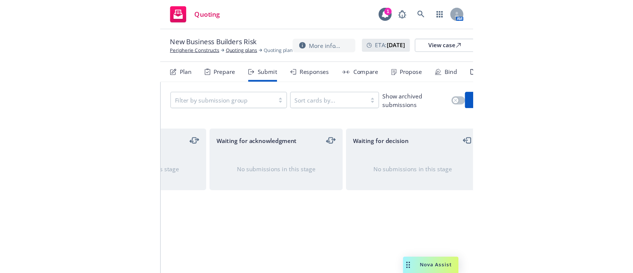
scroll to position [0, 212]
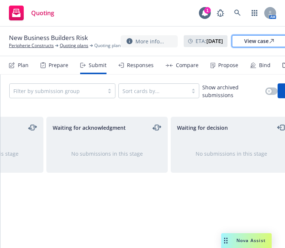
click at [268, 41] on link "View case" at bounding box center [259, 41] width 54 height 12
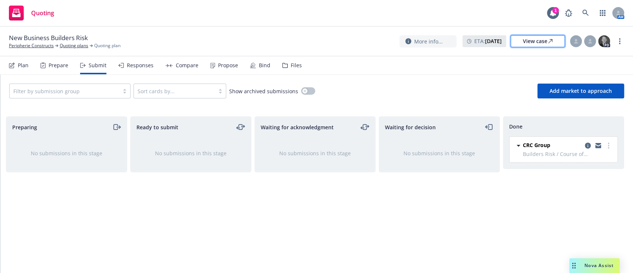
scroll to position [0, 3]
click at [588, 10] on icon at bounding box center [586, 13] width 7 height 7
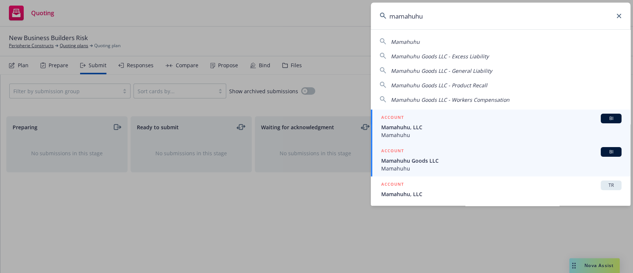
type input "mamahuhu"
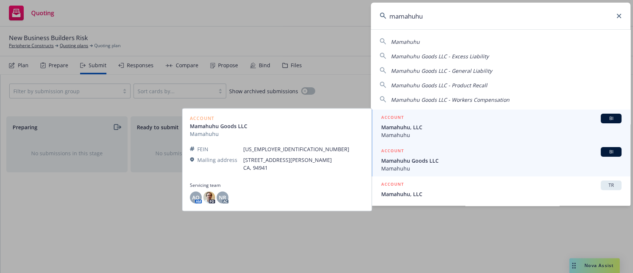
click at [467, 128] on span "Mamahuhu, LLC" at bounding box center [501, 127] width 240 height 8
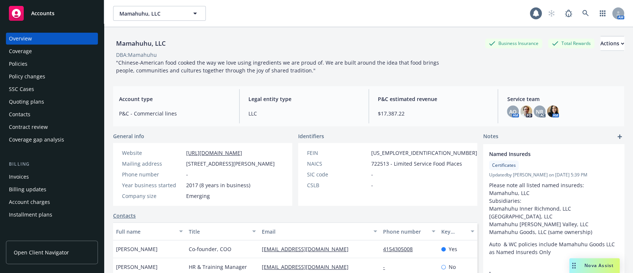
click at [40, 81] on div "Policy changes" at bounding box center [27, 77] width 36 height 12
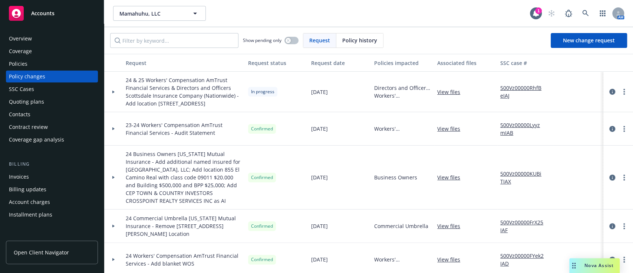
click at [584, 263] on div "Nova Assist" at bounding box center [599, 265] width 41 height 6
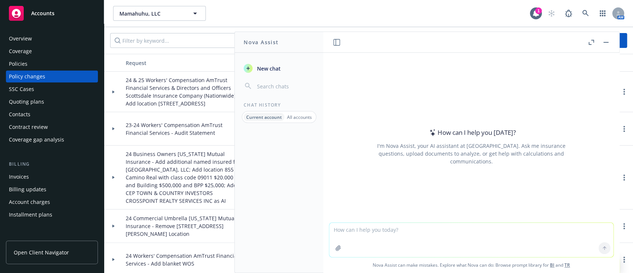
click at [510, 227] on textarea at bounding box center [472, 240] width 284 height 34
paste textarea "MPN network in the [GEOGRAPHIC_DATA] area"
type textarea "Nova - please help - MPN network in the [GEOGRAPHIC_DATA] area"
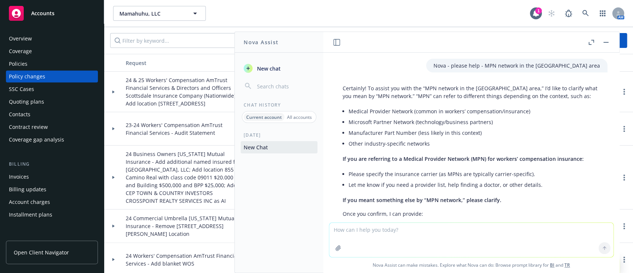
scroll to position [81, 0]
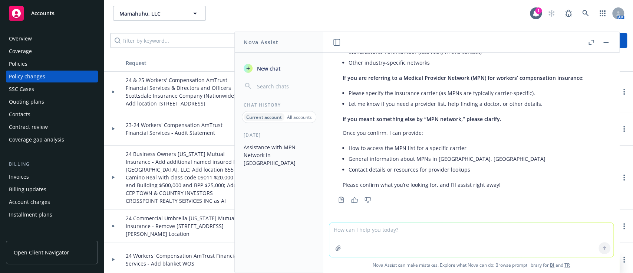
click at [66, 61] on div "Policies" at bounding box center [52, 64] width 86 height 12
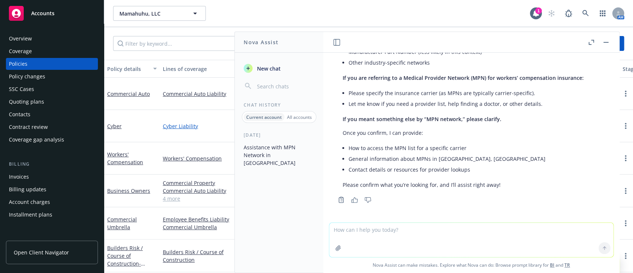
click at [219, 129] on link "Cyber Liability" at bounding box center [206, 126] width 87 height 8
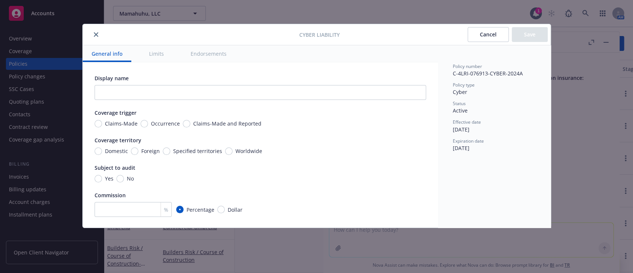
click at [96, 31] on button "close" at bounding box center [96, 34] width 9 height 9
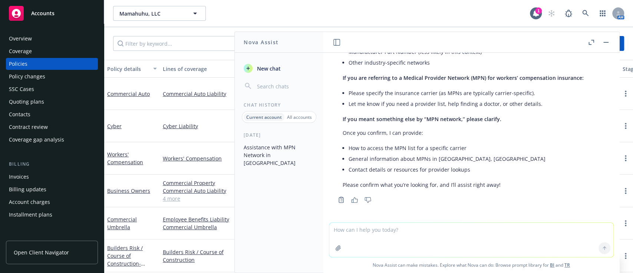
click at [604, 43] on button "button" at bounding box center [606, 42] width 9 height 9
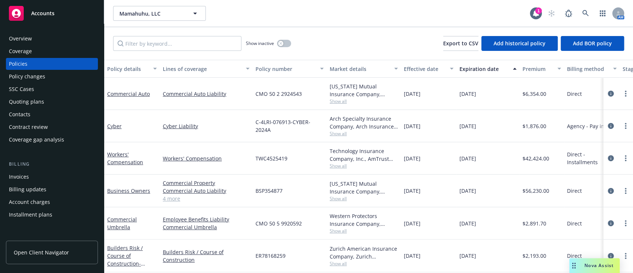
click at [341, 167] on span "Show all" at bounding box center [364, 166] width 68 height 6
click at [584, 258] on div "Nova Assist" at bounding box center [595, 265] width 50 height 15
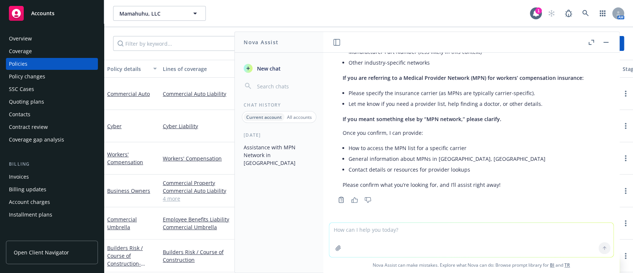
click at [436, 230] on textarea at bounding box center [472, 240] width 284 height 34
type textarea "AmTrust MPM Network for WC in [GEOGRAPHIC_DATA]"
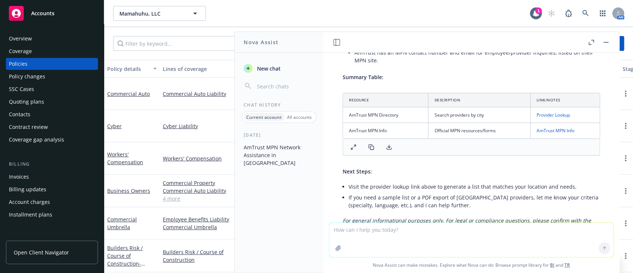
scroll to position [488, 0]
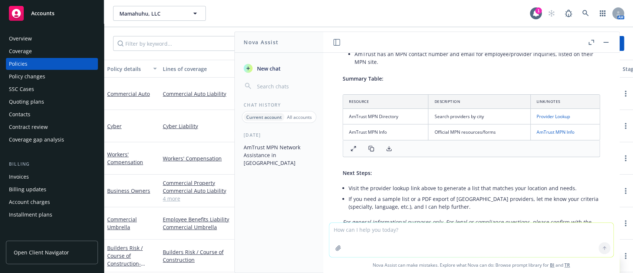
click at [550, 129] on link "AmTrust MPN Info" at bounding box center [556, 132] width 38 height 6
click at [56, 36] on div "Overview" at bounding box center [52, 39] width 86 height 12
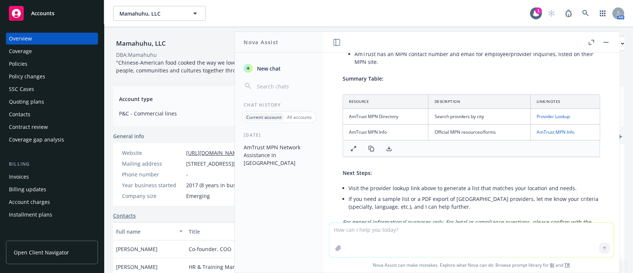
click at [607, 43] on button "button" at bounding box center [606, 42] width 9 height 9
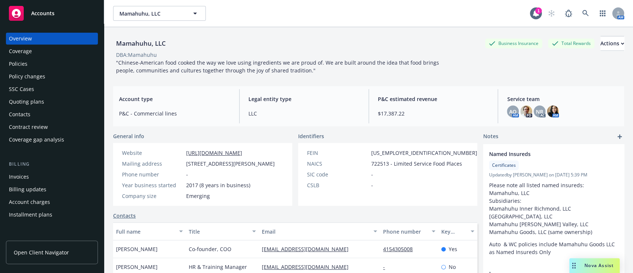
click at [297, 252] on link "[EMAIL_ADDRESS][DOMAIN_NAME]" at bounding box center [308, 248] width 93 height 7
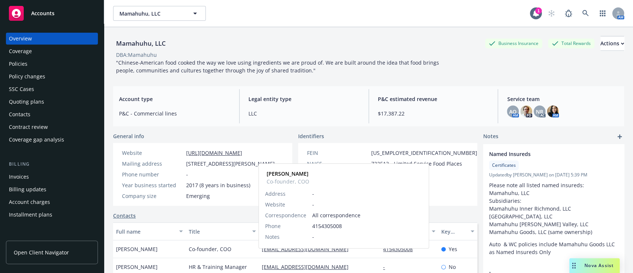
click at [297, 252] on link "[EMAIL_ADDRESS][DOMAIN_NAME]" at bounding box center [308, 248] width 93 height 7
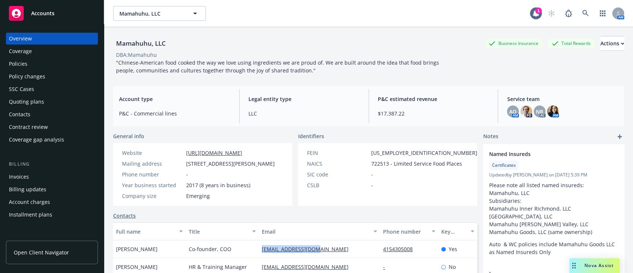
drag, startPoint x: 327, startPoint y: 256, endPoint x: 258, endPoint y: 259, distance: 68.7
click at [259, 258] on div "[EMAIL_ADDRESS][DOMAIN_NAME]" at bounding box center [319, 249] width 121 height 18
copy link "[EMAIL_ADDRESS][DOMAIN_NAME]"
drag, startPoint x: 178, startPoint y: 43, endPoint x: 112, endPoint y: 43, distance: 66.1
click at [112, 43] on div "Mamahuhu, LLC Business Insurance Total Rewards Actions DBA: Mamahuhu "Chinese-A…" at bounding box center [368, 163] width 529 height 273
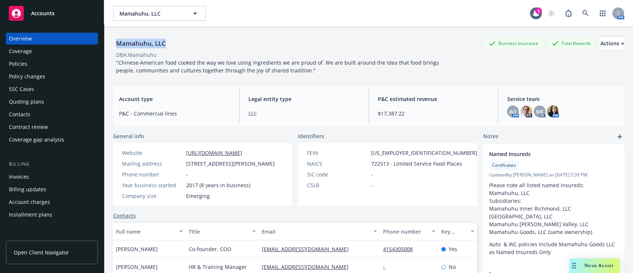
copy div "Mamahuhu, LLC"
click at [601, 45] on div "Actions" at bounding box center [613, 43] width 24 height 14
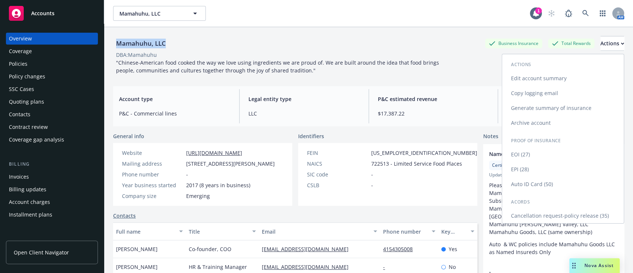
click at [558, 91] on link "Copy logging email" at bounding box center [563, 93] width 122 height 15
